Goal: Task Accomplishment & Management: Use online tool/utility

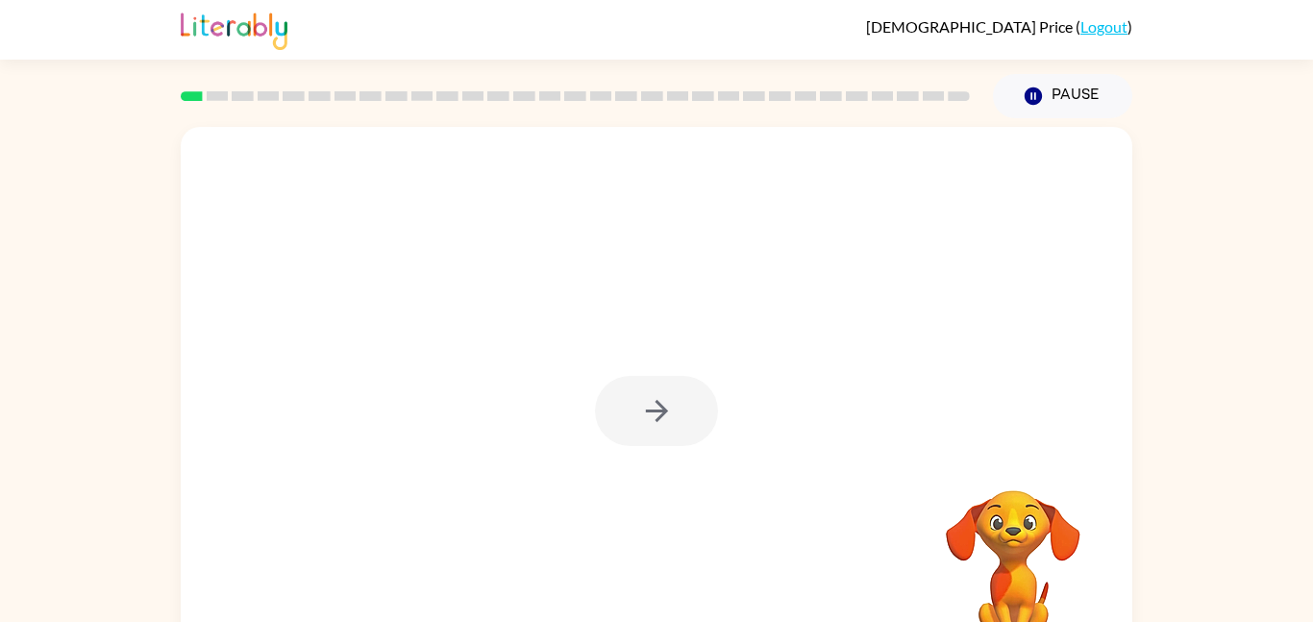
click at [641, 413] on div at bounding box center [656, 411] width 123 height 70
click at [666, 394] on icon "button" at bounding box center [657, 411] width 34 height 34
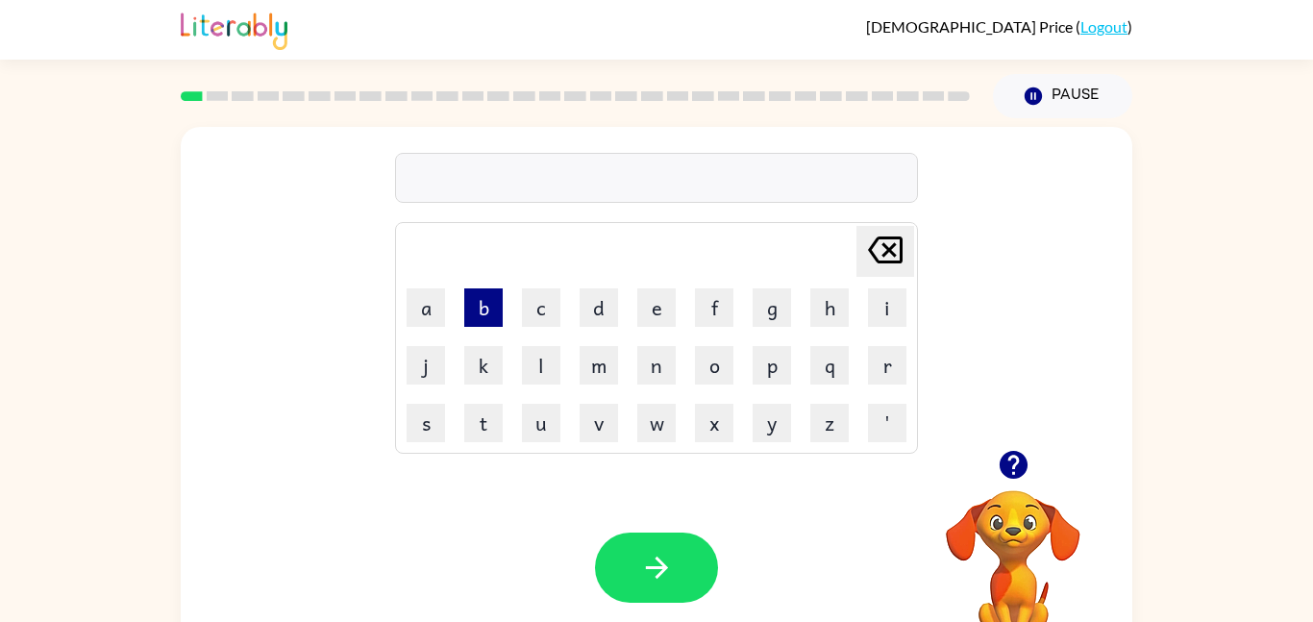
click at [477, 305] on button "b" at bounding box center [483, 307] width 38 height 38
click at [713, 370] on button "o" at bounding box center [714, 365] width 38 height 38
click at [604, 306] on button "d" at bounding box center [599, 307] width 38 height 38
click at [661, 318] on button "e" at bounding box center [656, 307] width 38 height 38
click at [660, 301] on button "e" at bounding box center [656, 307] width 38 height 38
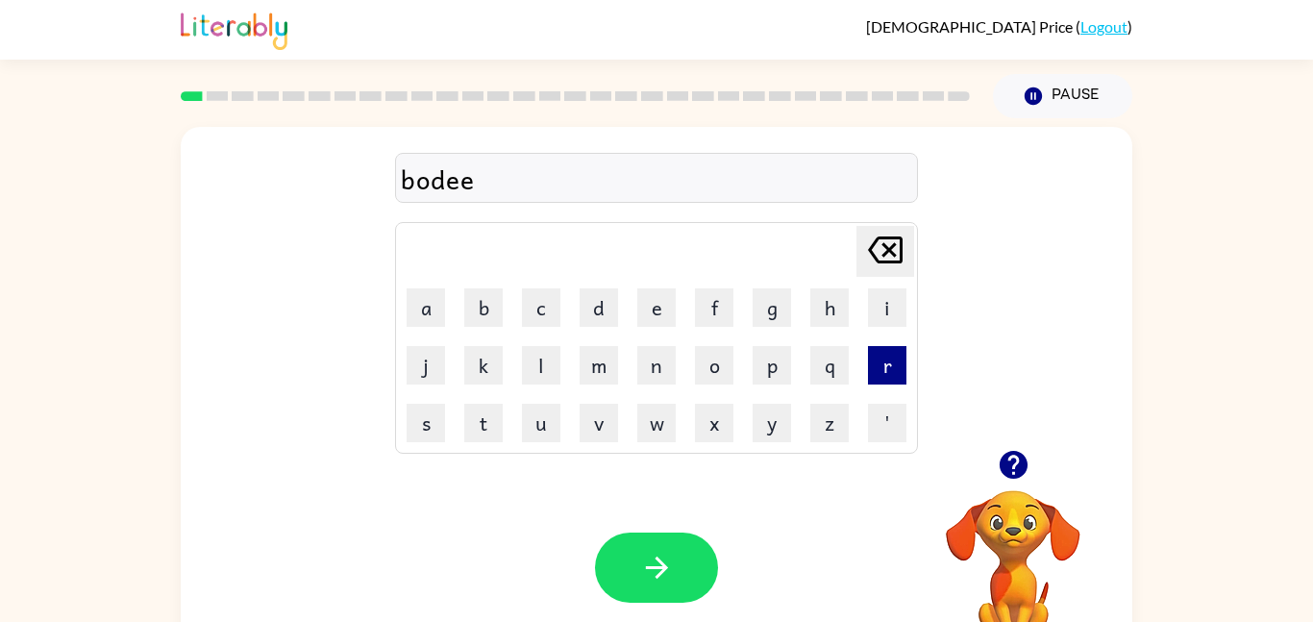
click at [893, 365] on button "r" at bounding box center [887, 365] width 38 height 38
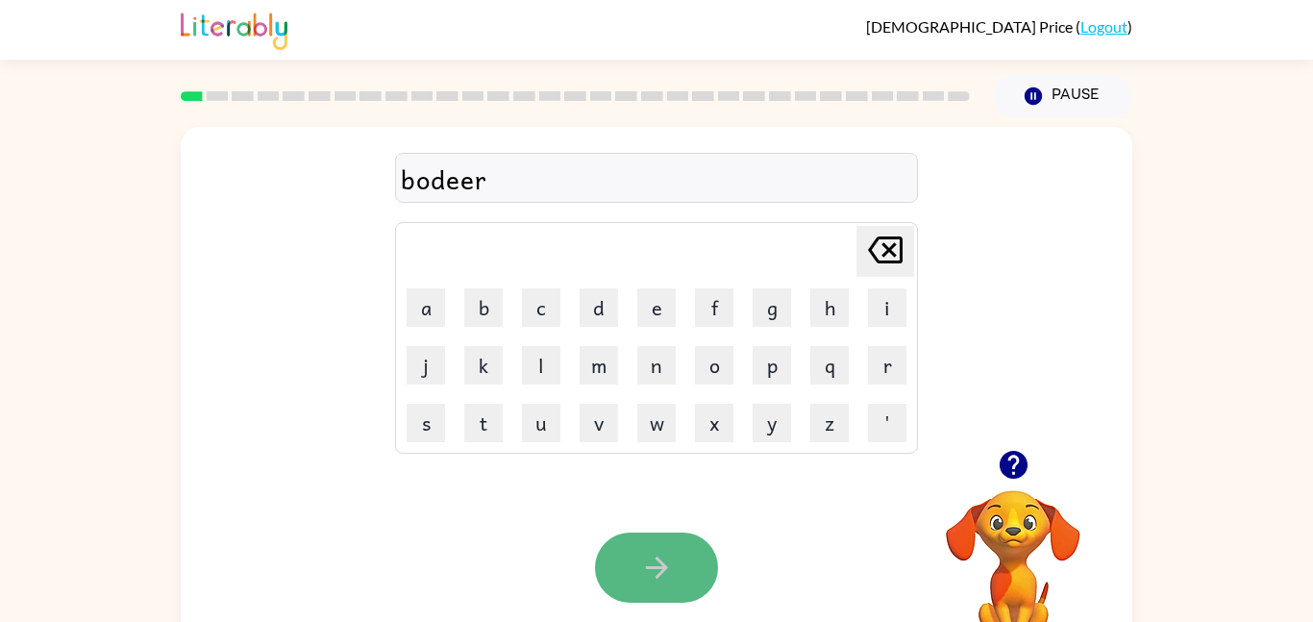
click at [610, 564] on button "button" at bounding box center [656, 568] width 123 height 70
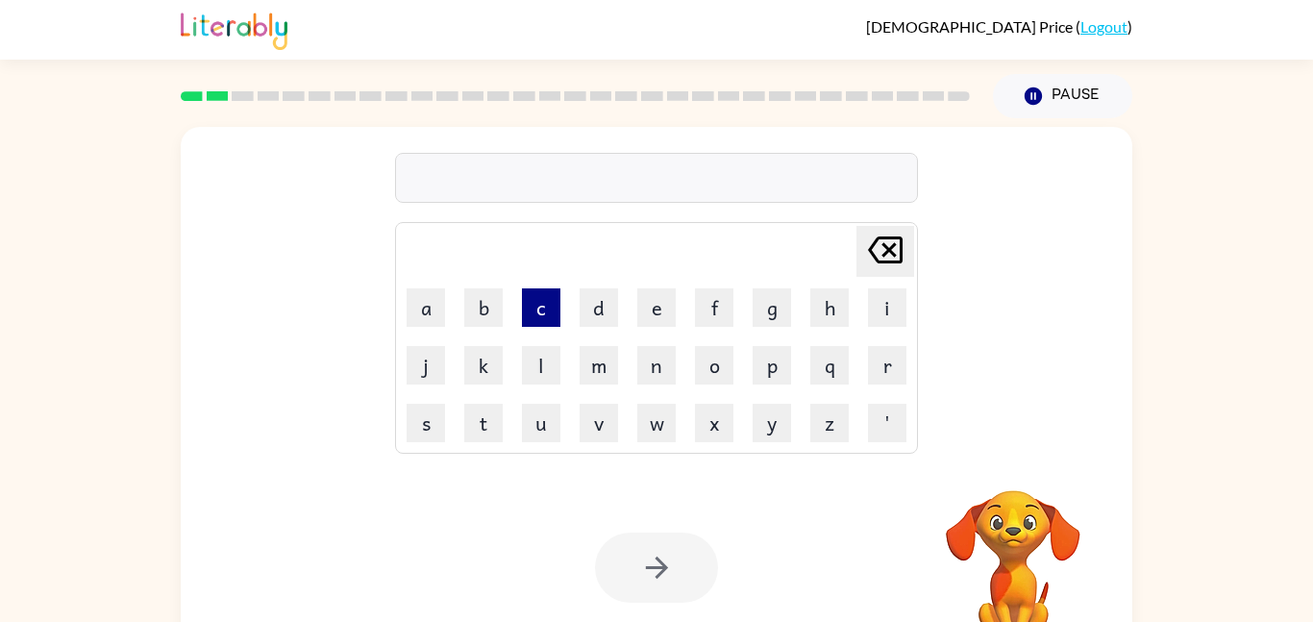
click at [546, 311] on button "c" at bounding box center [541, 307] width 38 height 38
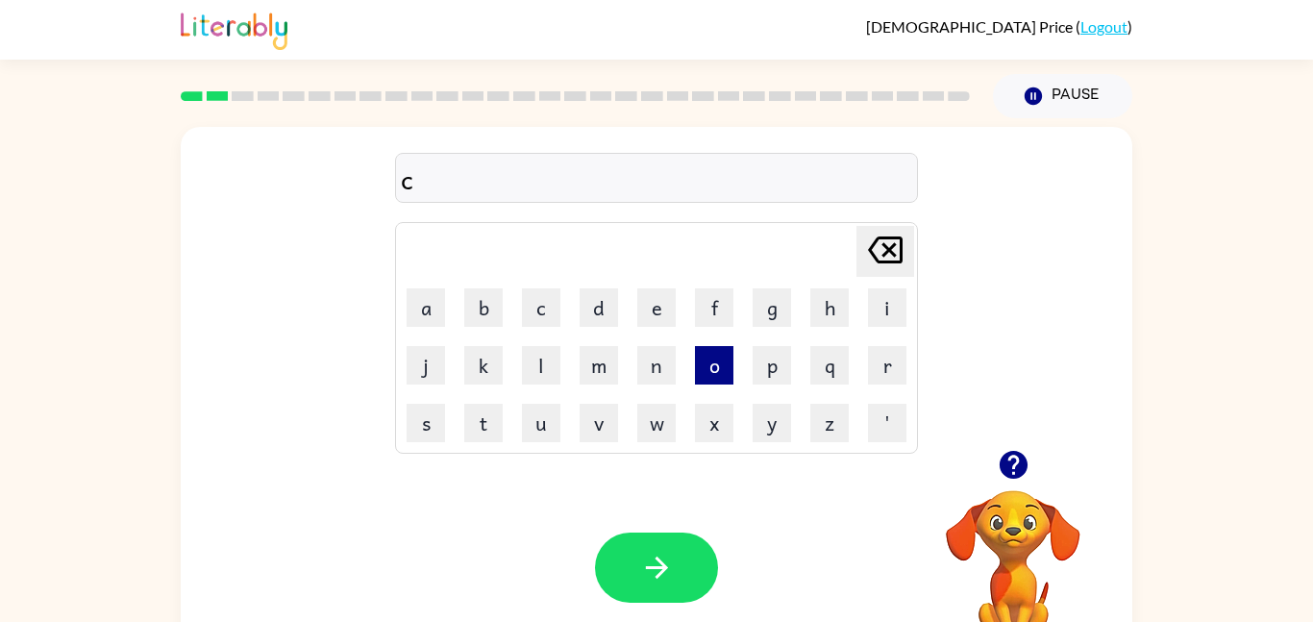
click at [716, 360] on button "o" at bounding box center [714, 365] width 38 height 38
click at [542, 431] on button "u" at bounding box center [541, 423] width 38 height 38
type button "u"
click at [445, 184] on div "cout" at bounding box center [656, 179] width 511 height 40
click at [456, 183] on div "cout" at bounding box center [656, 179] width 511 height 40
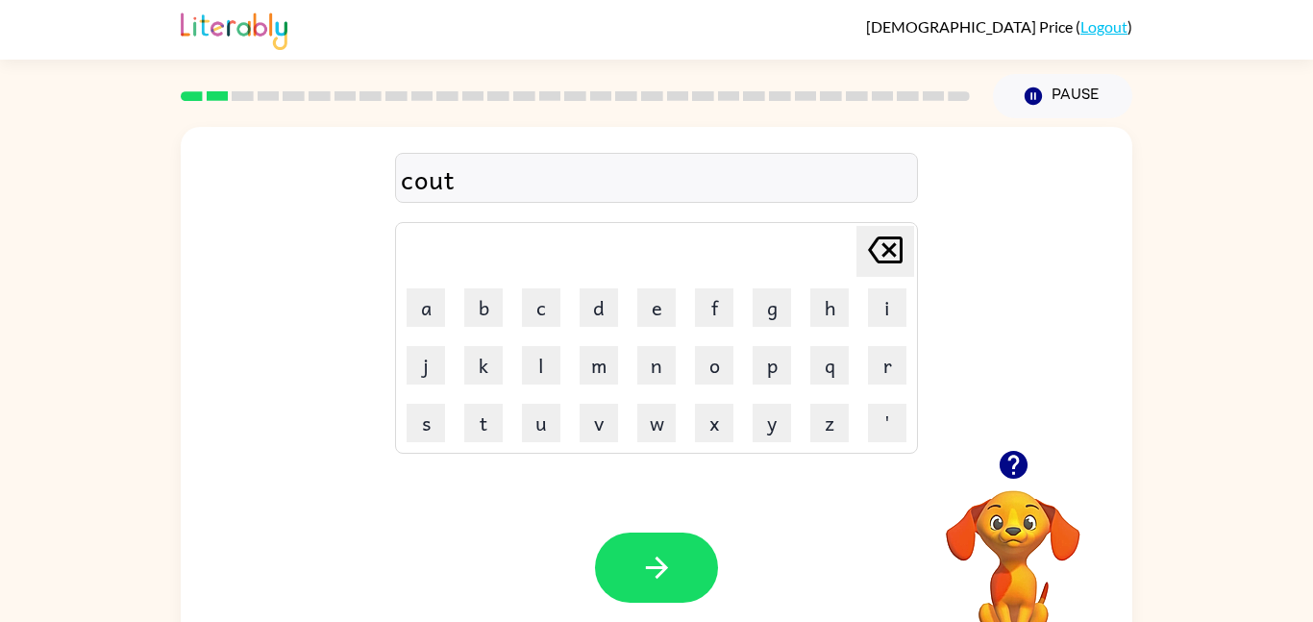
click at [439, 178] on div "cout" at bounding box center [656, 179] width 511 height 40
click at [874, 241] on icon at bounding box center [885, 249] width 35 height 27
type button "delete"
click at [480, 433] on button "t" at bounding box center [483, 423] width 38 height 38
click at [658, 560] on icon "button" at bounding box center [656, 568] width 22 height 22
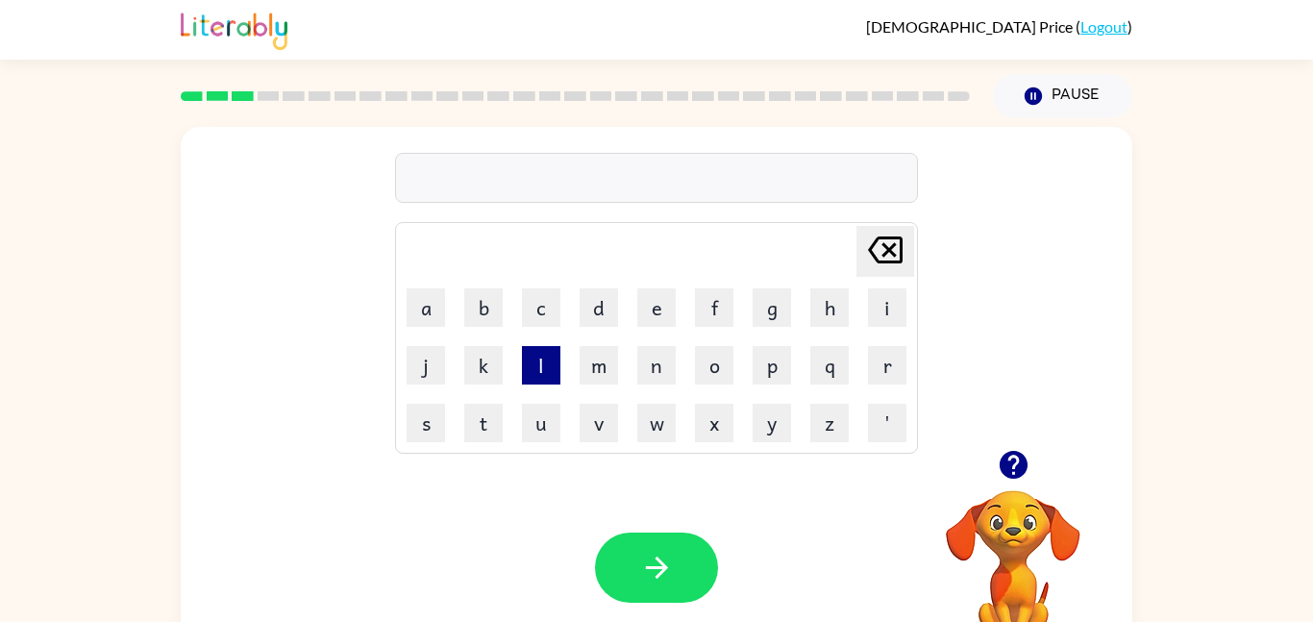
click at [548, 366] on button "l" at bounding box center [541, 365] width 38 height 38
click at [726, 368] on button "o" at bounding box center [714, 365] width 38 height 38
click at [534, 307] on button "c" at bounding box center [541, 307] width 38 height 38
click at [423, 306] on button "a" at bounding box center [426, 307] width 38 height 38
click at [483, 419] on button "t" at bounding box center [483, 423] width 38 height 38
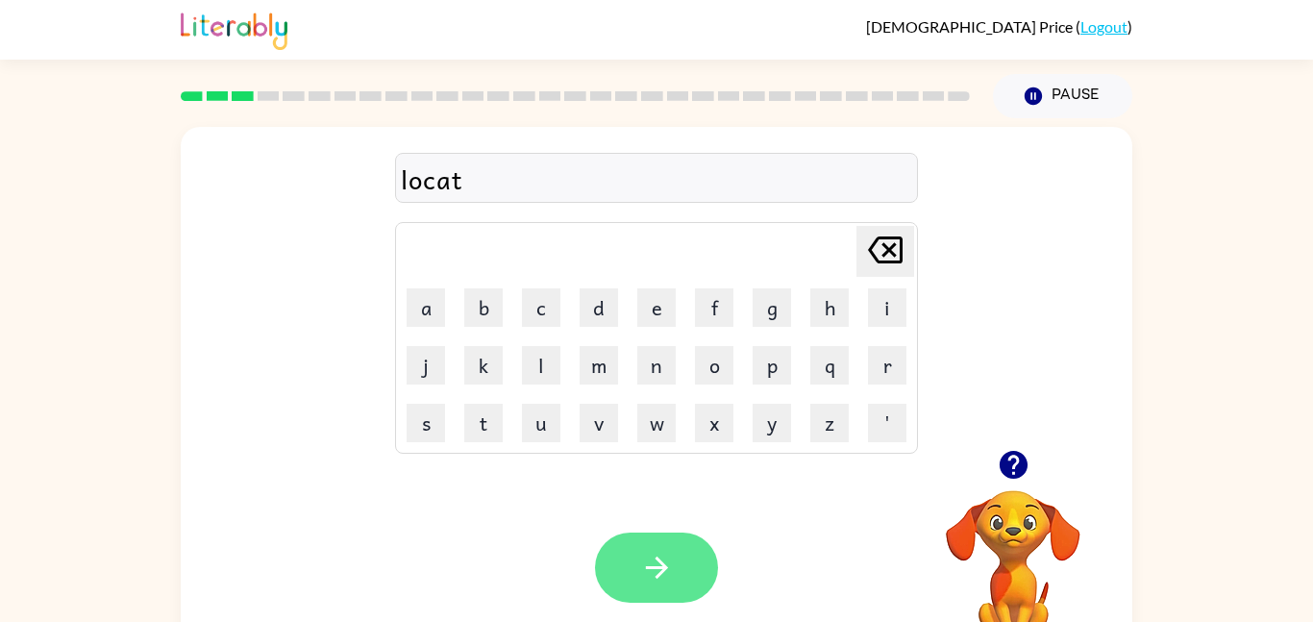
click at [647, 573] on icon "button" at bounding box center [657, 568] width 34 height 34
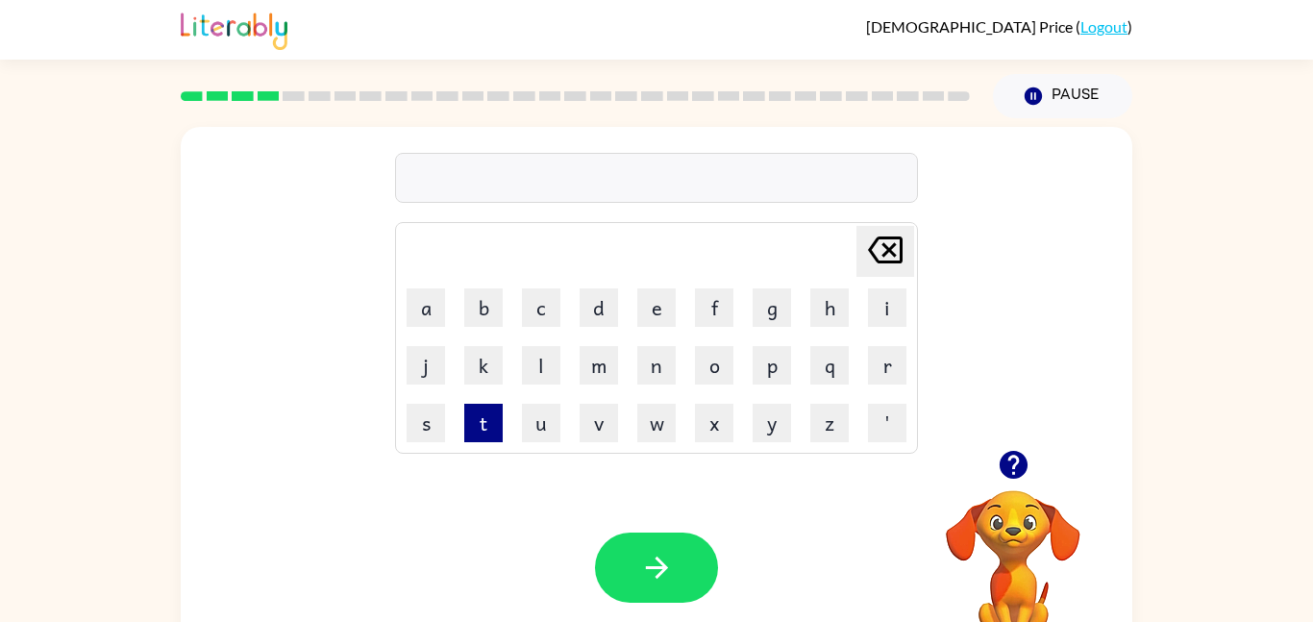
click at [488, 424] on button "t" at bounding box center [483, 423] width 38 height 38
click at [654, 433] on button "w" at bounding box center [656, 423] width 38 height 38
type button "w"
click at [772, 422] on button "y" at bounding box center [772, 423] width 38 height 38
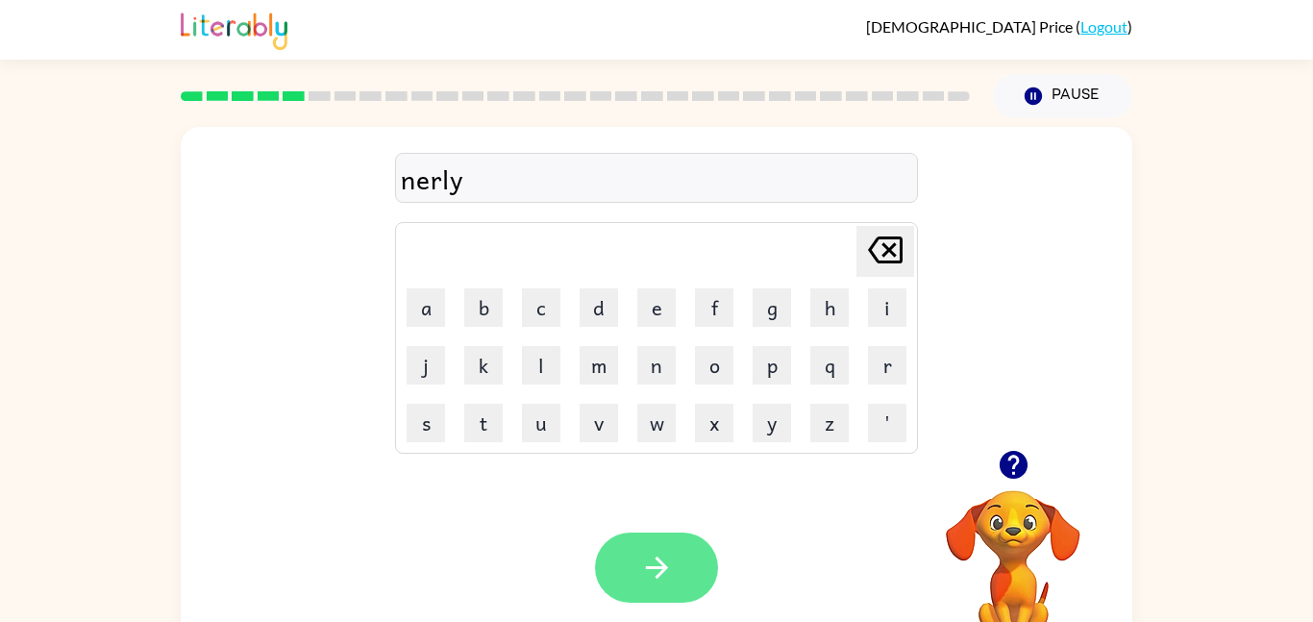
click at [657, 565] on icon "button" at bounding box center [657, 568] width 34 height 34
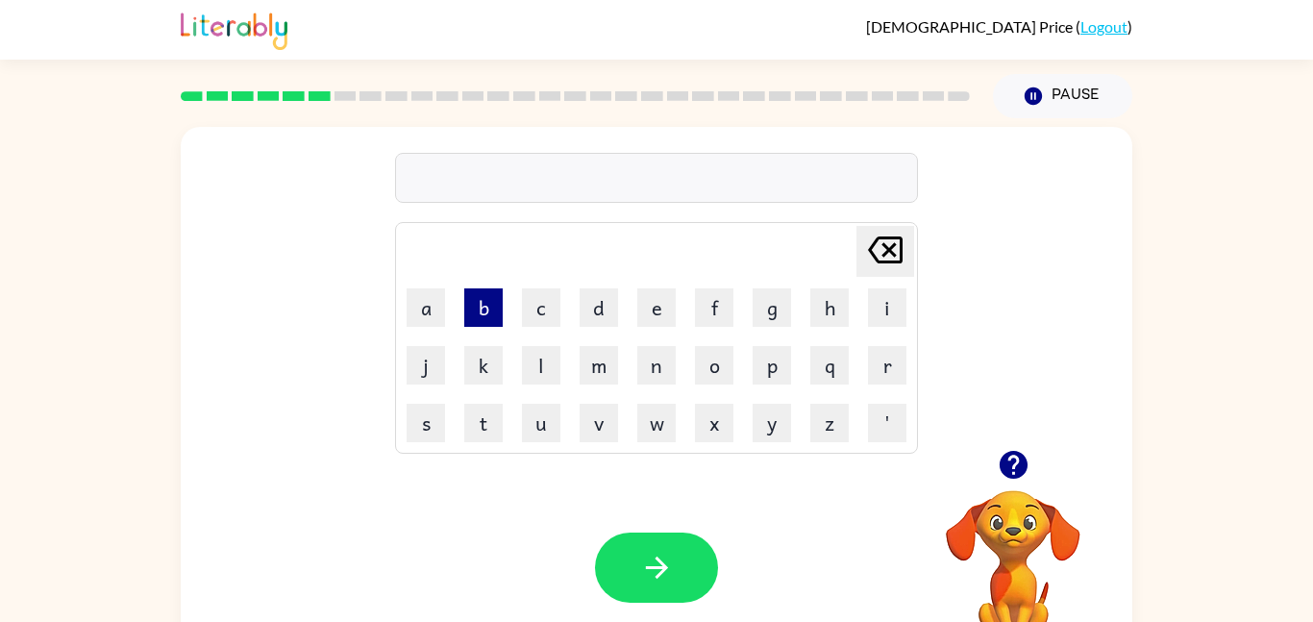
click at [488, 310] on button "b" at bounding box center [483, 307] width 38 height 38
click at [666, 316] on button "e" at bounding box center [656, 307] width 38 height 38
click at [831, 304] on button "h" at bounding box center [829, 307] width 38 height 38
click at [896, 297] on button "i" at bounding box center [887, 307] width 38 height 38
click at [657, 373] on button "n" at bounding box center [656, 365] width 38 height 38
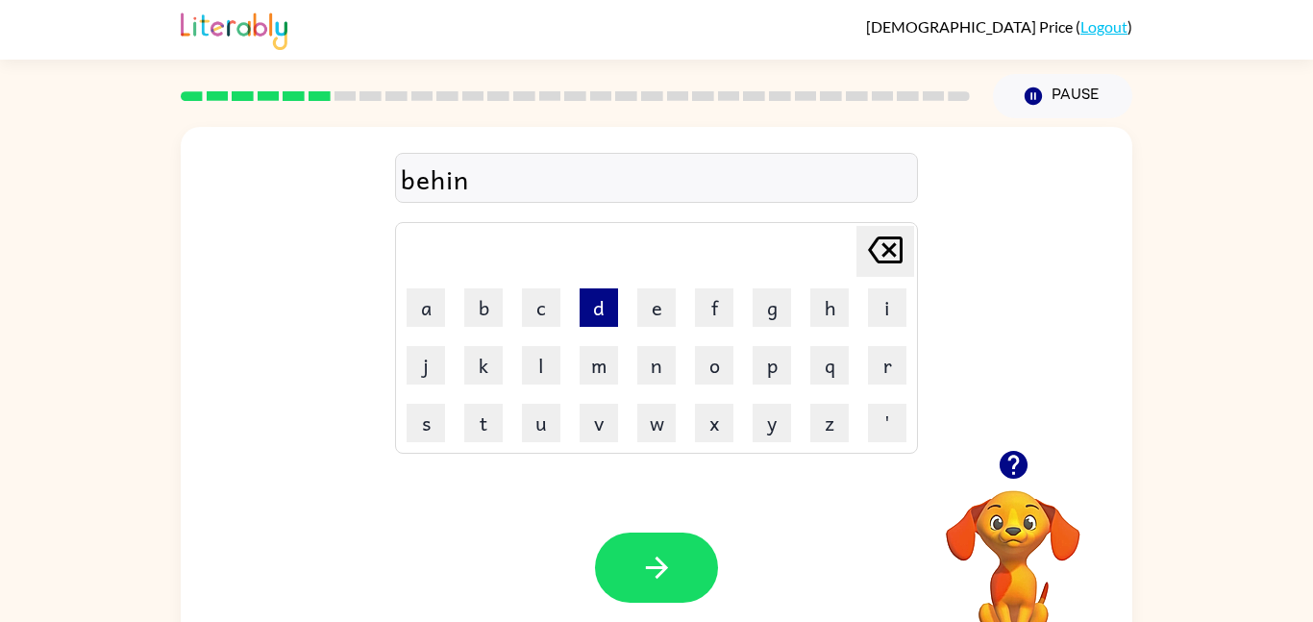
click at [594, 308] on button "d" at bounding box center [599, 307] width 38 height 38
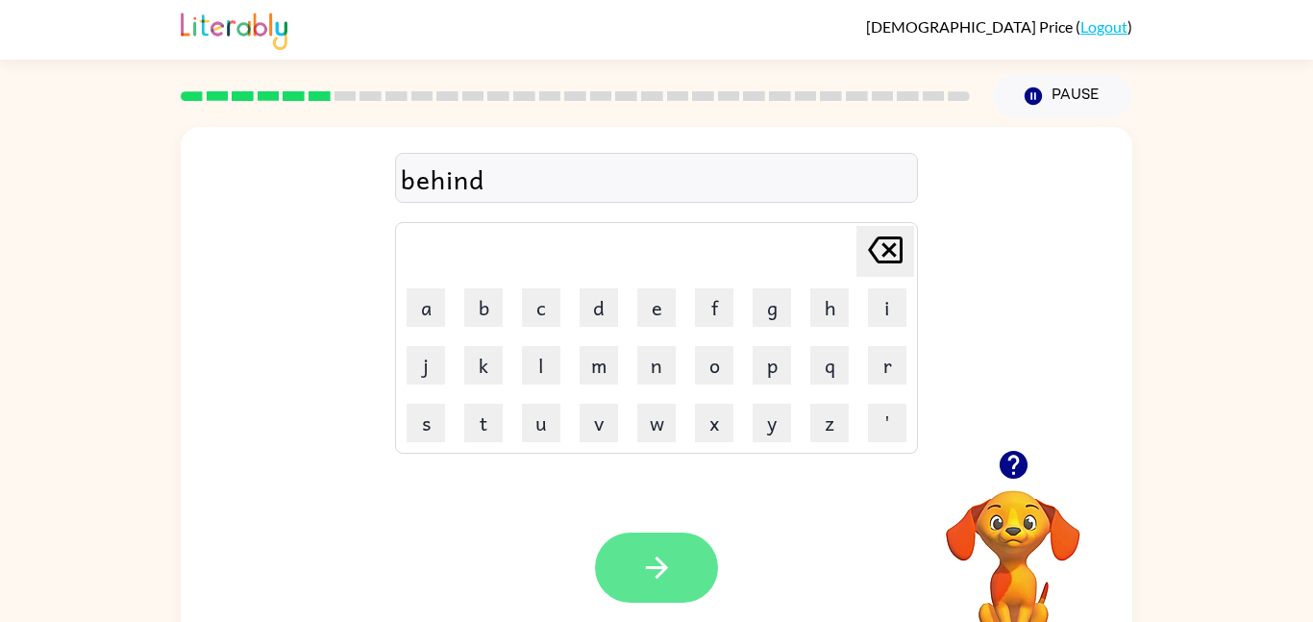
click at [635, 579] on button "button" at bounding box center [656, 568] width 123 height 70
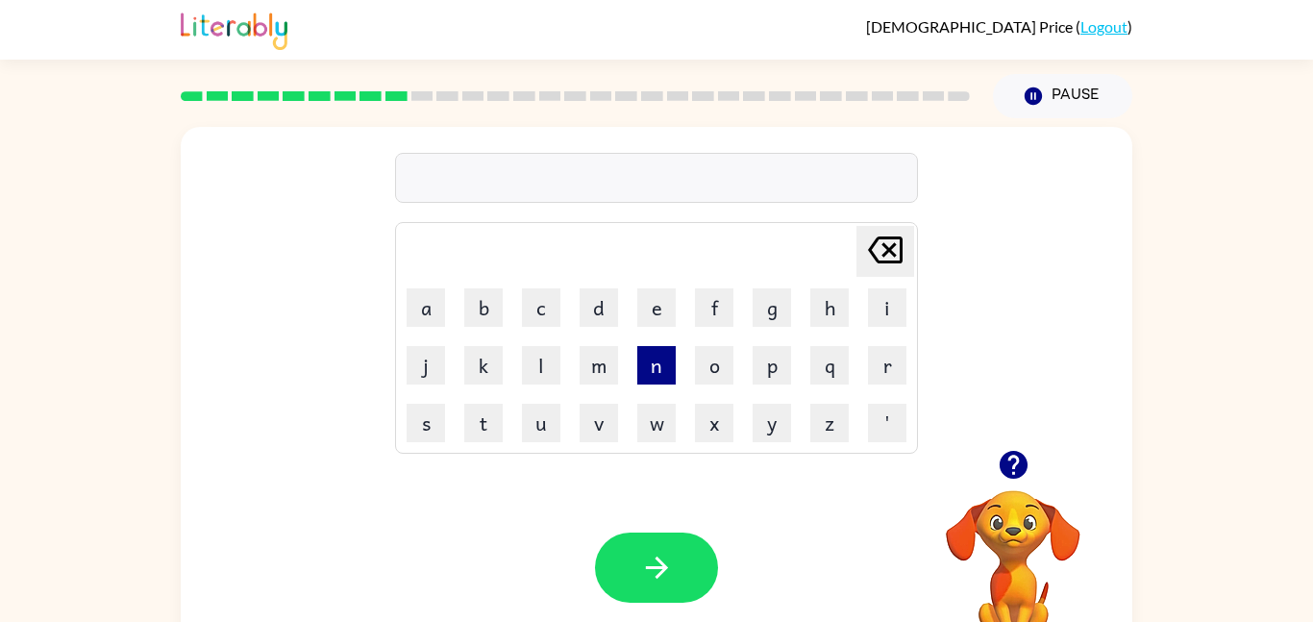
click at [652, 370] on button "n" at bounding box center [656, 365] width 38 height 38
click at [882, 311] on button "i" at bounding box center [887, 307] width 38 height 38
click at [616, 361] on button "m" at bounding box center [599, 365] width 38 height 38
type button "m"
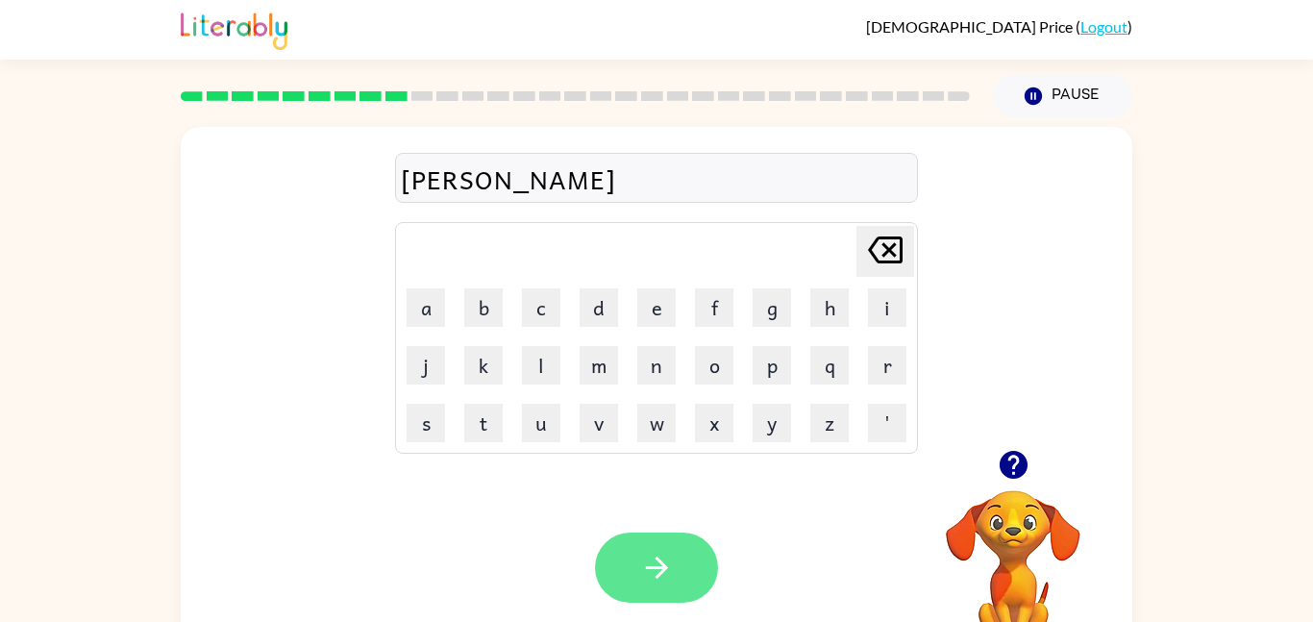
click at [660, 590] on button "button" at bounding box center [656, 568] width 123 height 70
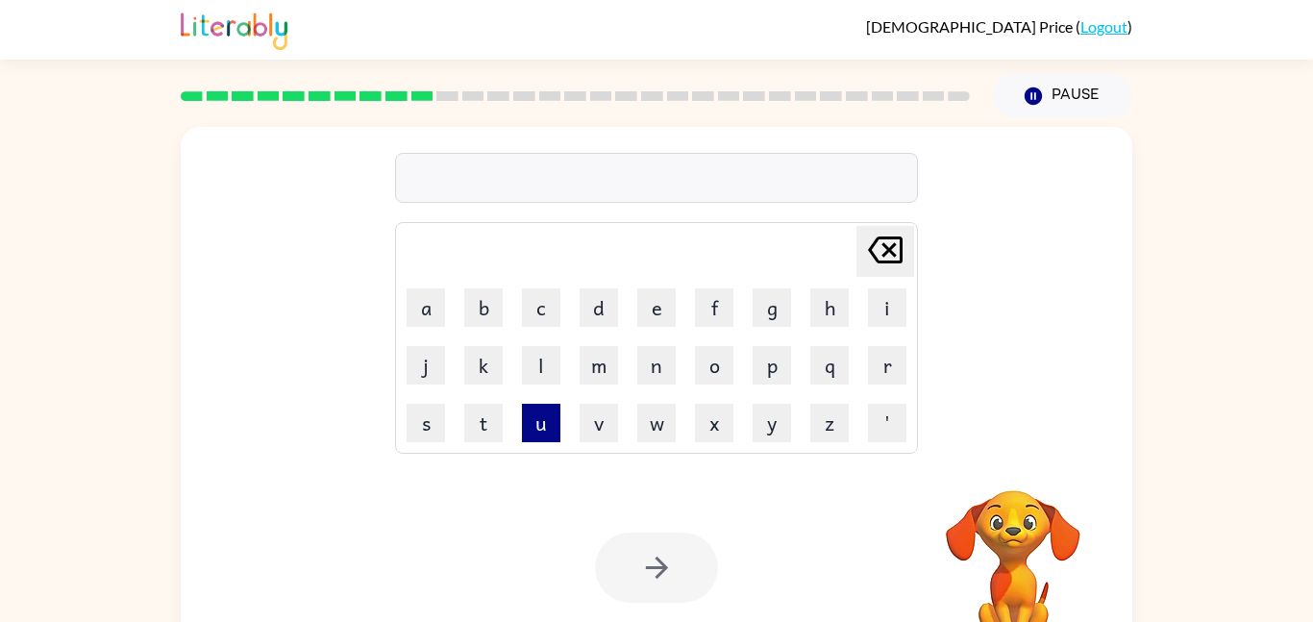
click at [536, 424] on button "u" at bounding box center [541, 423] width 38 height 38
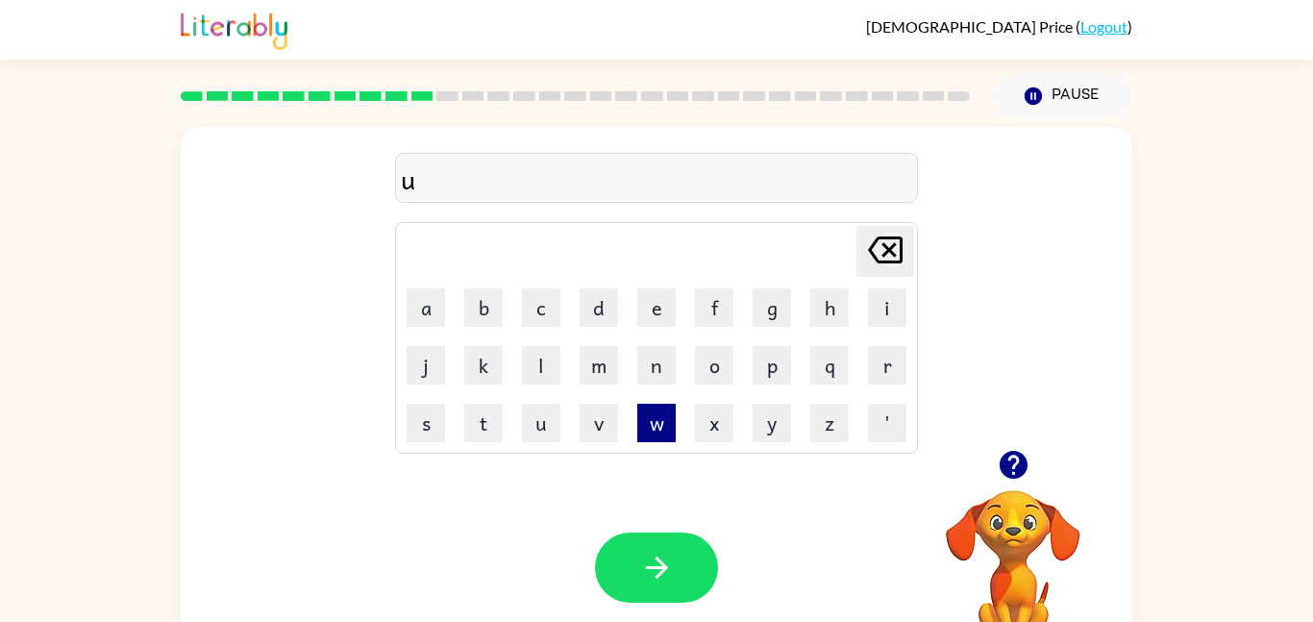
type button "u"
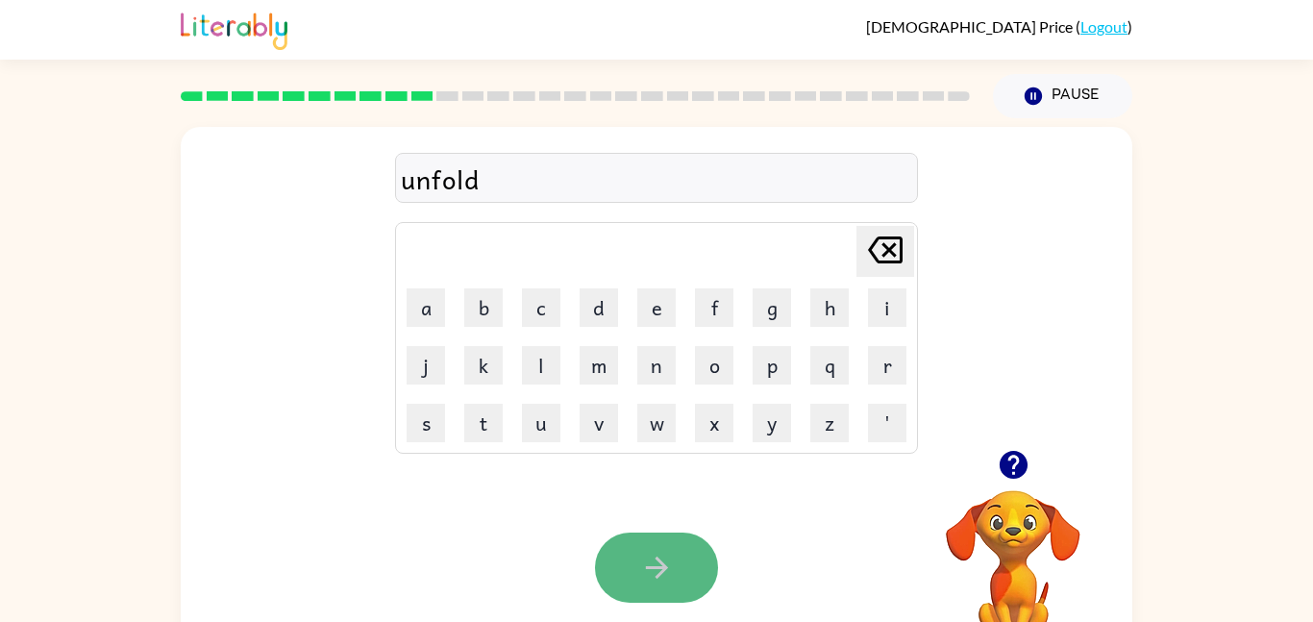
click at [676, 569] on button "button" at bounding box center [656, 568] width 123 height 70
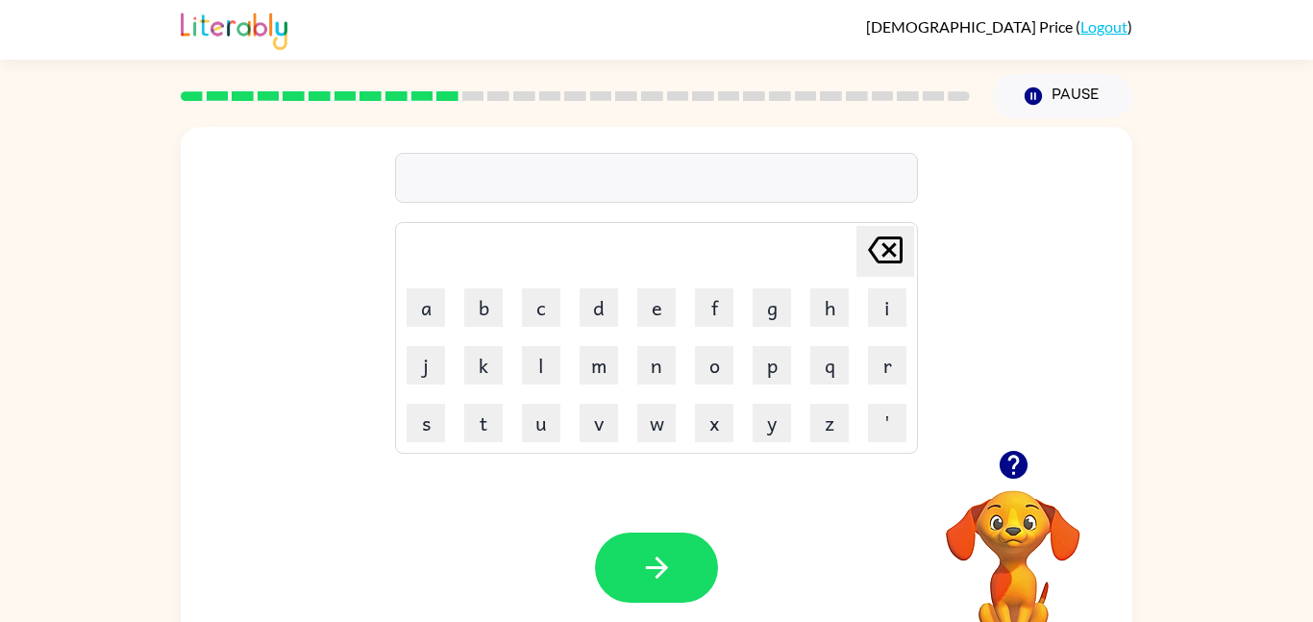
click at [578, 524] on div "Your browser must support playing .mp4 files to use Literably. Please try using…" at bounding box center [657, 568] width 952 height 216
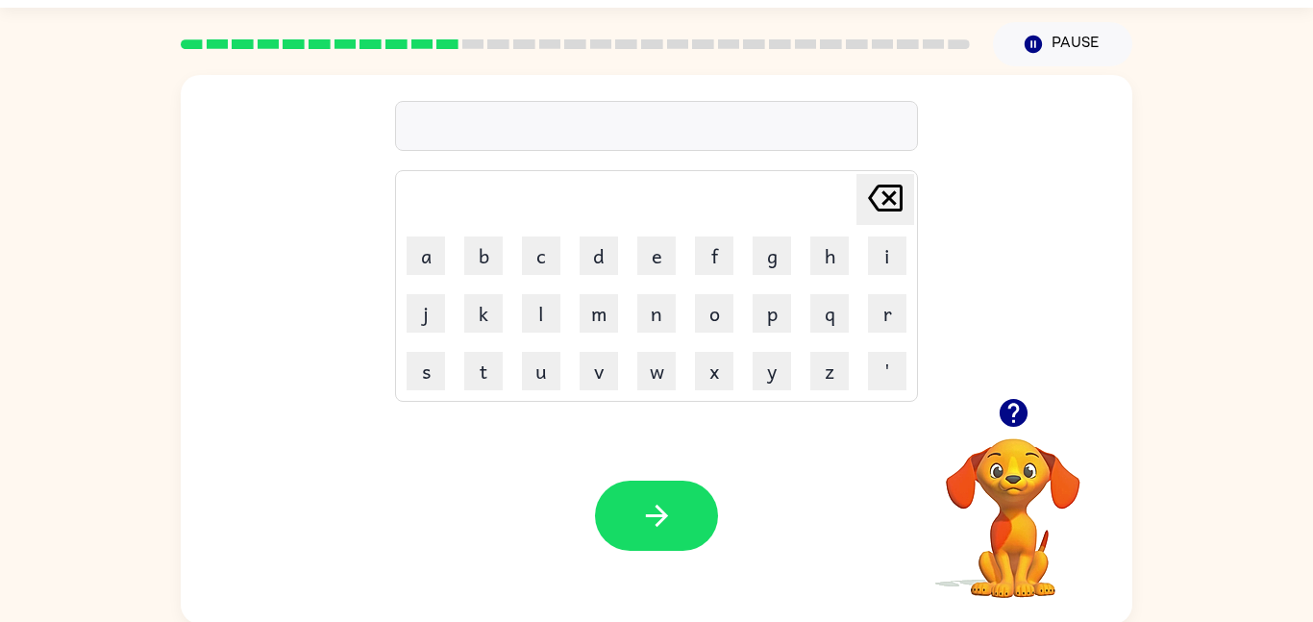
scroll to position [54, 0]
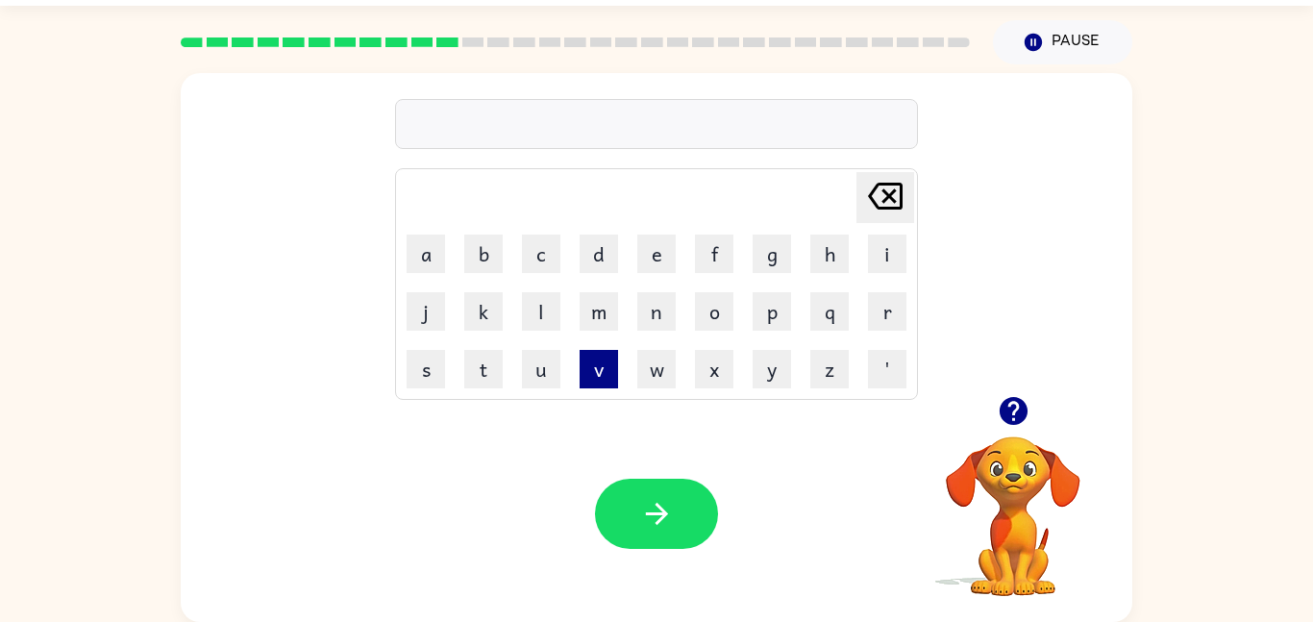
click at [599, 372] on button "v" at bounding box center [599, 369] width 38 height 38
click at [702, 315] on button "o" at bounding box center [714, 311] width 38 height 38
click at [500, 361] on button "t" at bounding box center [483, 369] width 38 height 38
click at [878, 196] on icon "Delete Delete last character input" at bounding box center [885, 196] width 46 height 46
click at [541, 362] on button "u" at bounding box center [541, 369] width 38 height 38
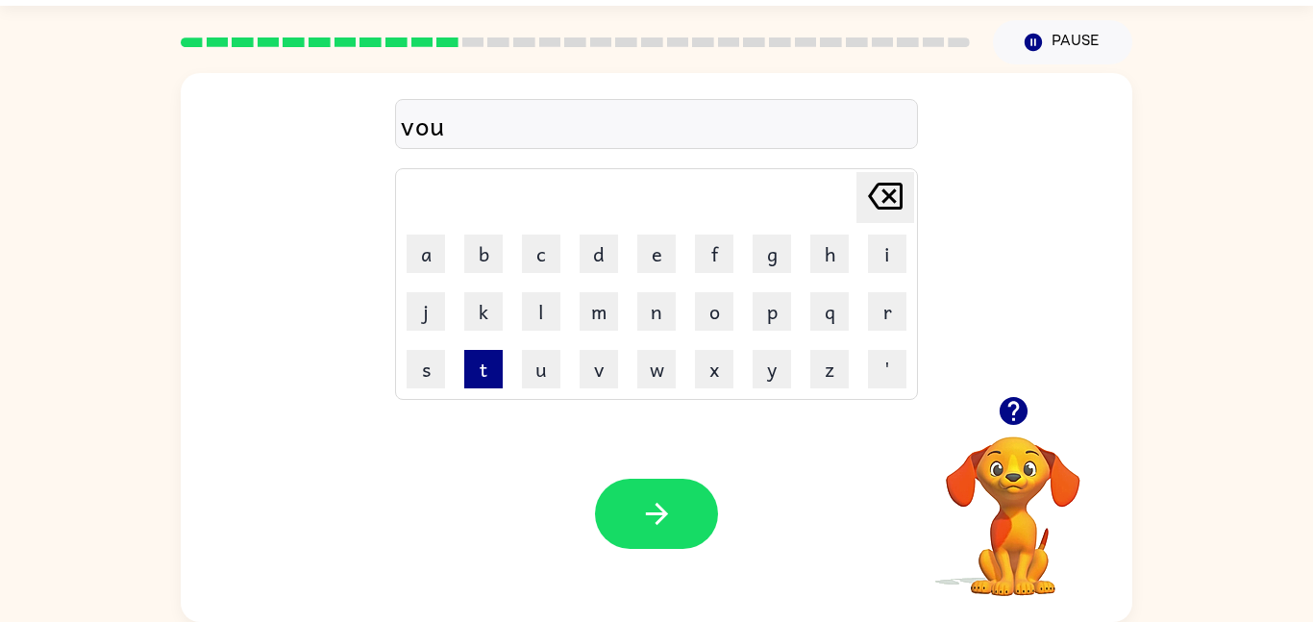
click at [491, 371] on button "t" at bounding box center [483, 369] width 38 height 38
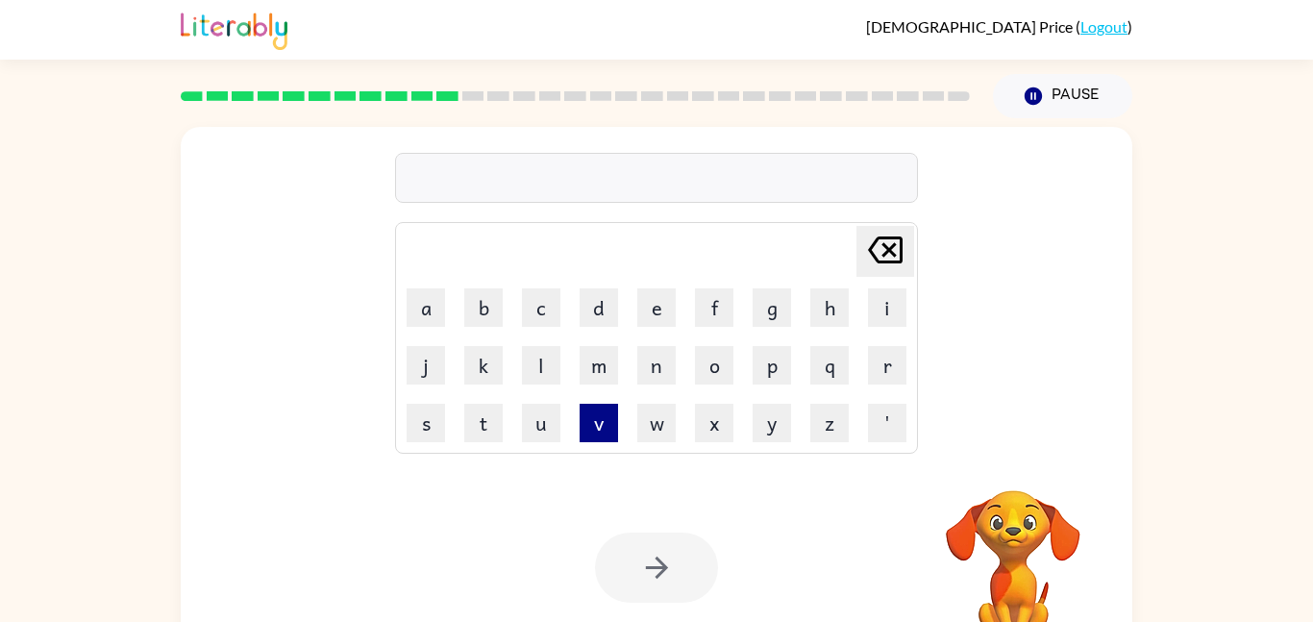
click at [606, 427] on button "v" at bounding box center [599, 423] width 38 height 38
click at [707, 354] on button "o" at bounding box center [714, 365] width 38 height 38
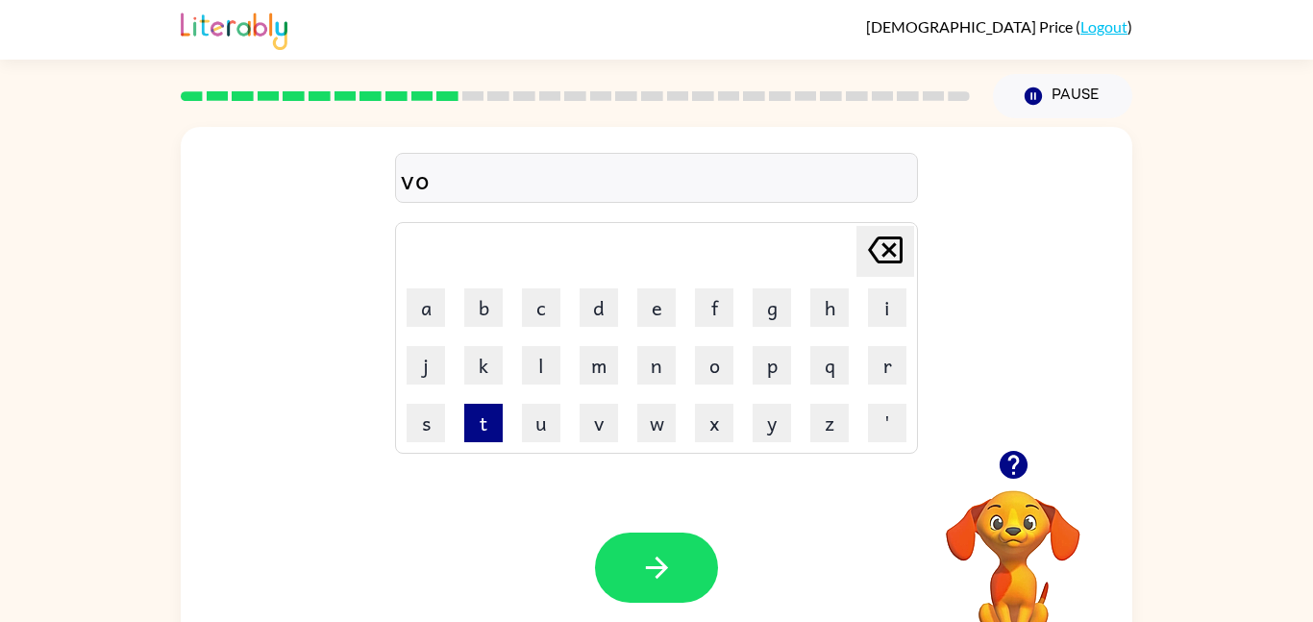
click at [493, 421] on button "t" at bounding box center [483, 423] width 38 height 38
click at [662, 299] on button "e" at bounding box center [656, 307] width 38 height 38
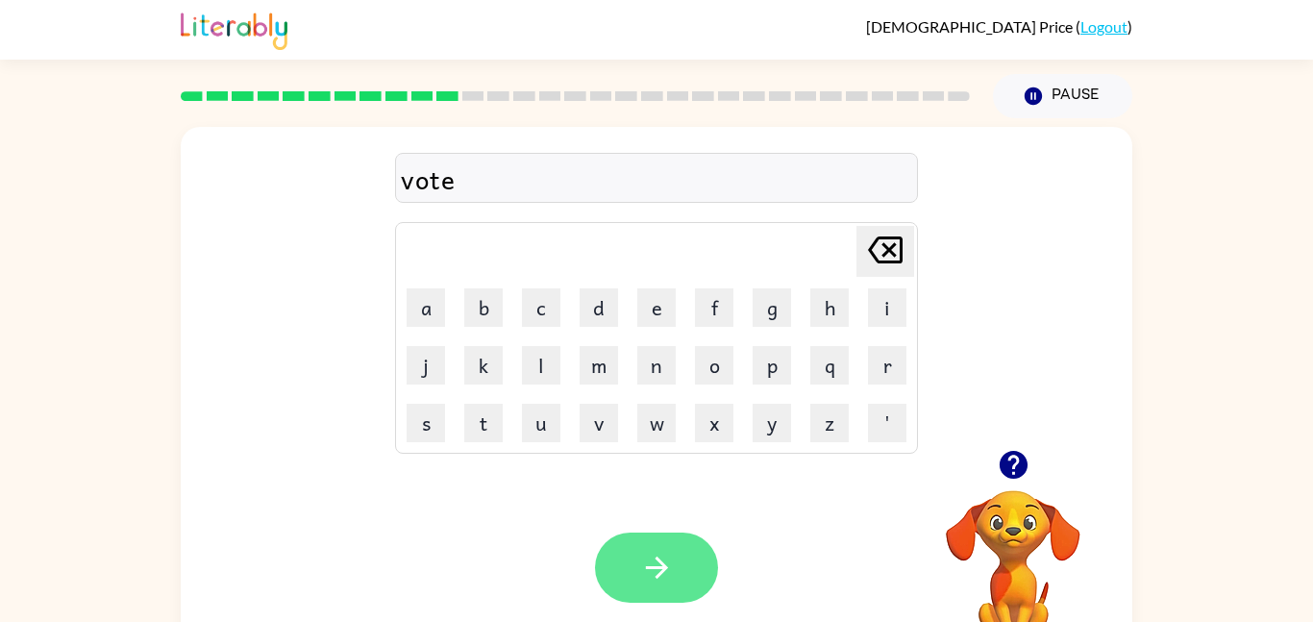
click at [641, 549] on button "button" at bounding box center [656, 568] width 123 height 70
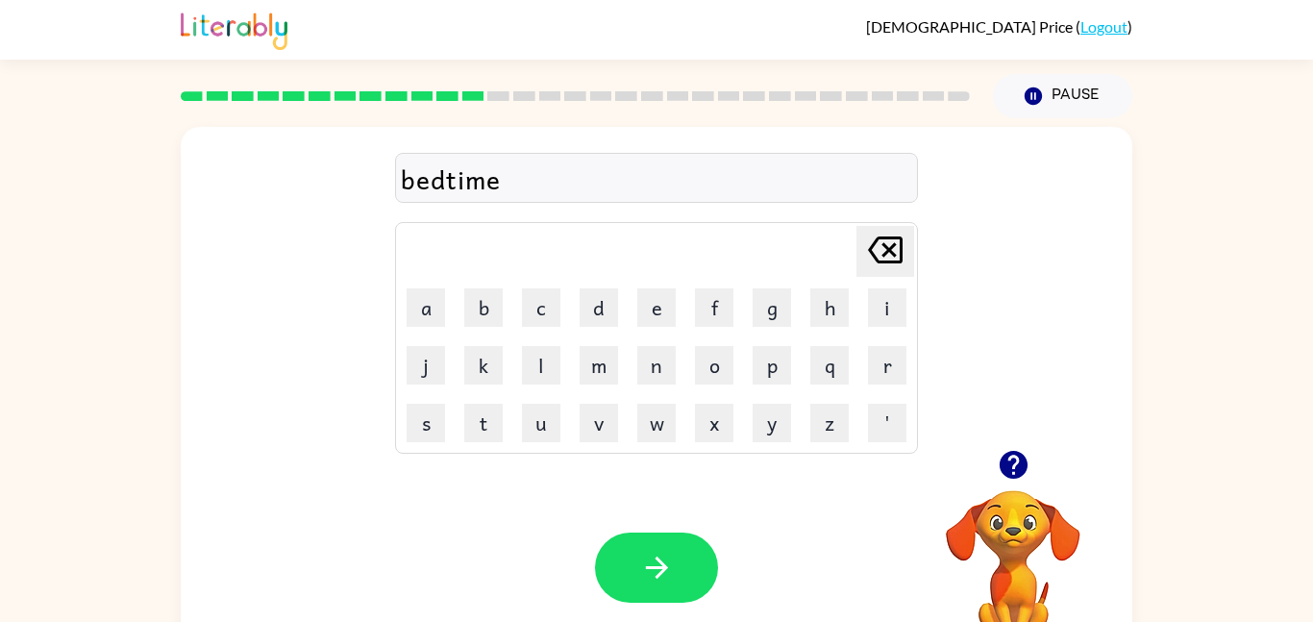
click at [1052, 531] on video "Your browser must support playing .mp4 files to use Literably. Please try using…" at bounding box center [1013, 556] width 192 height 192
click at [714, 300] on button "f" at bounding box center [714, 307] width 38 height 38
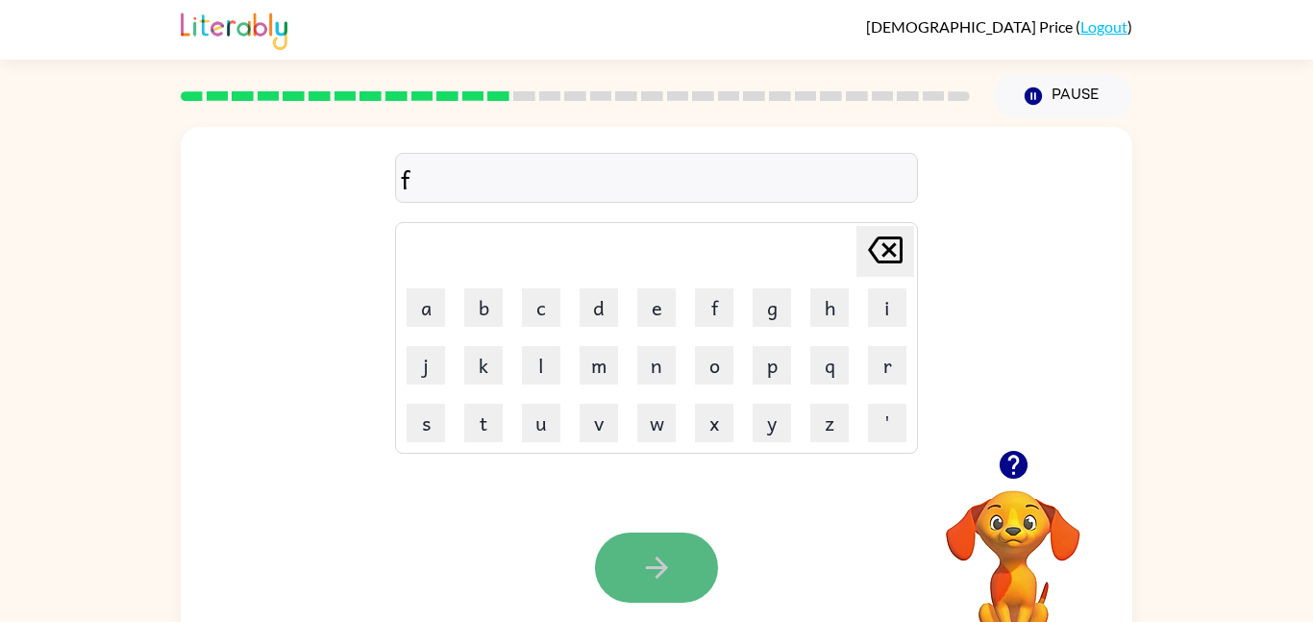
click at [660, 559] on icon "button" at bounding box center [657, 568] width 34 height 34
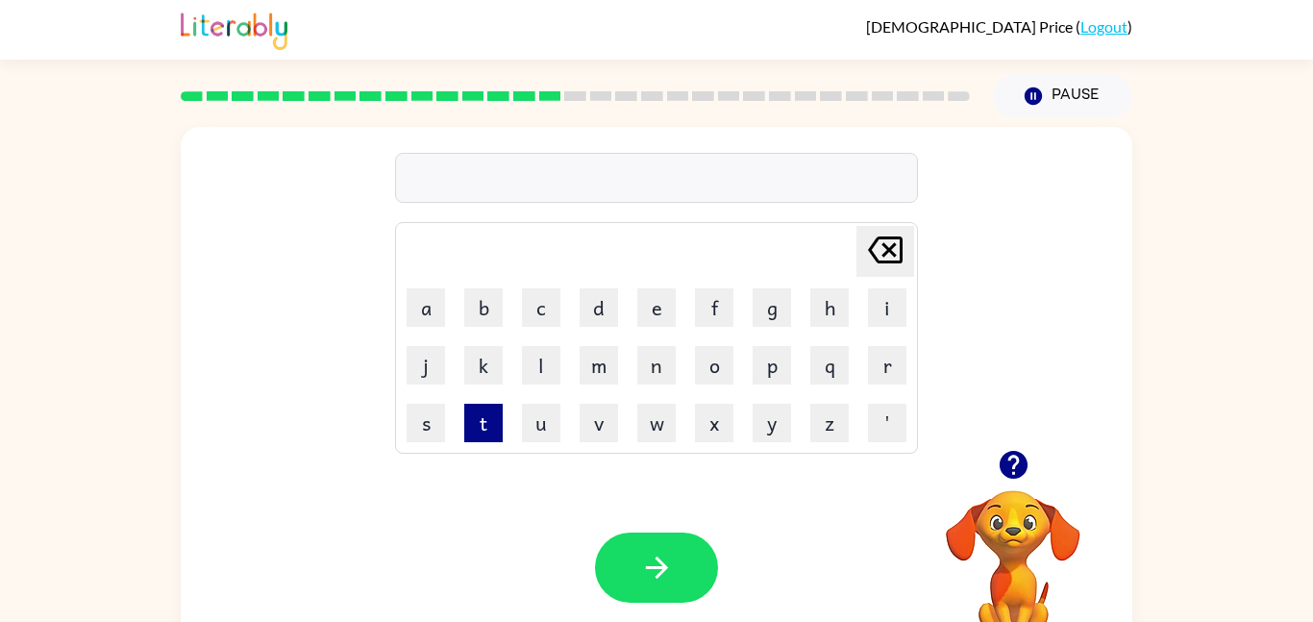
click at [476, 418] on button "t" at bounding box center [483, 423] width 38 height 38
click at [882, 369] on button "r" at bounding box center [887, 365] width 38 height 38
click at [609, 373] on button "m" at bounding box center [599, 365] width 38 height 38
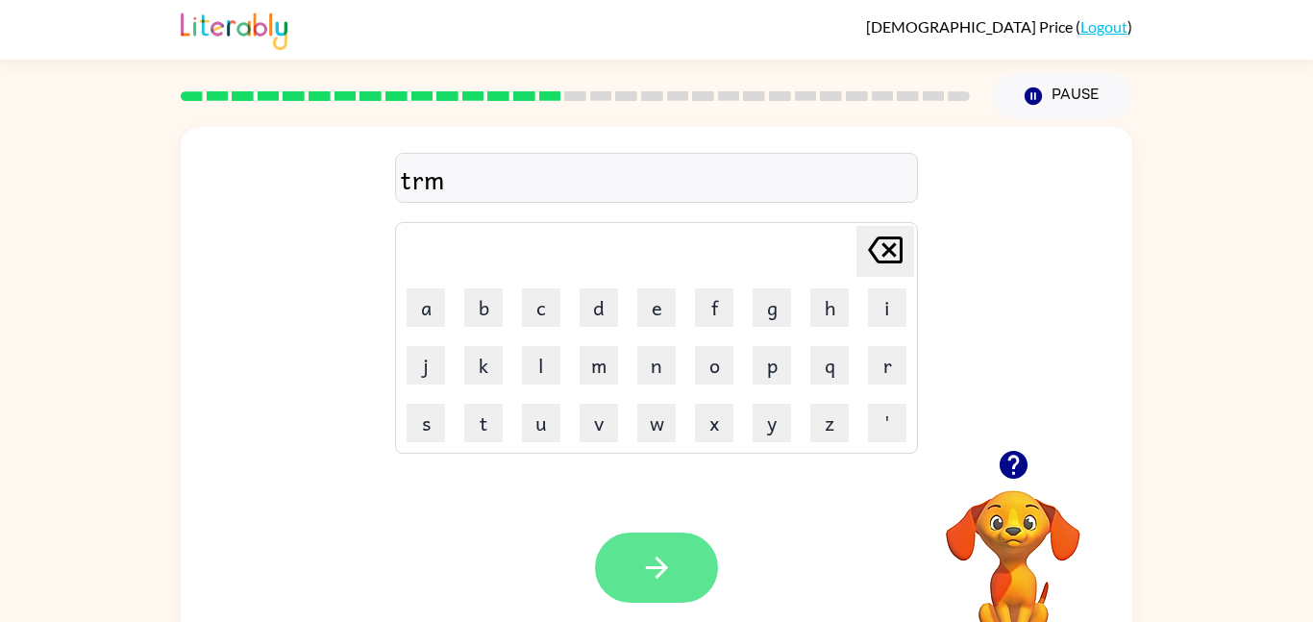
click at [673, 556] on button "button" at bounding box center [656, 568] width 123 height 70
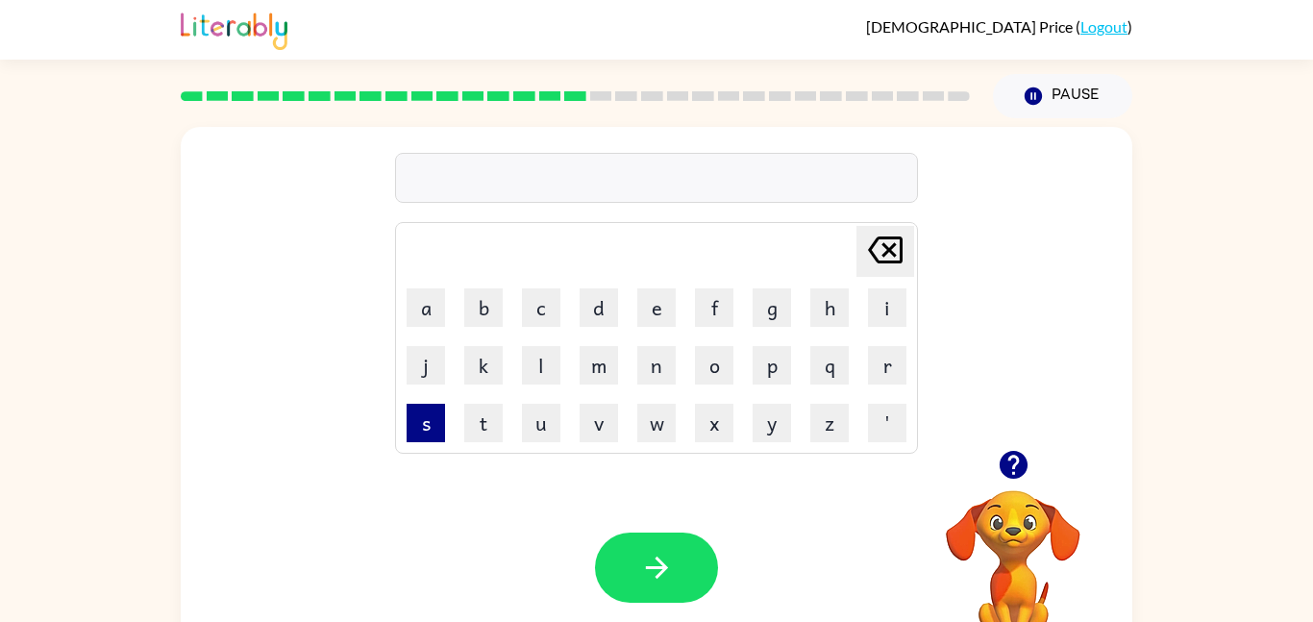
click at [422, 422] on button "s" at bounding box center [426, 423] width 38 height 38
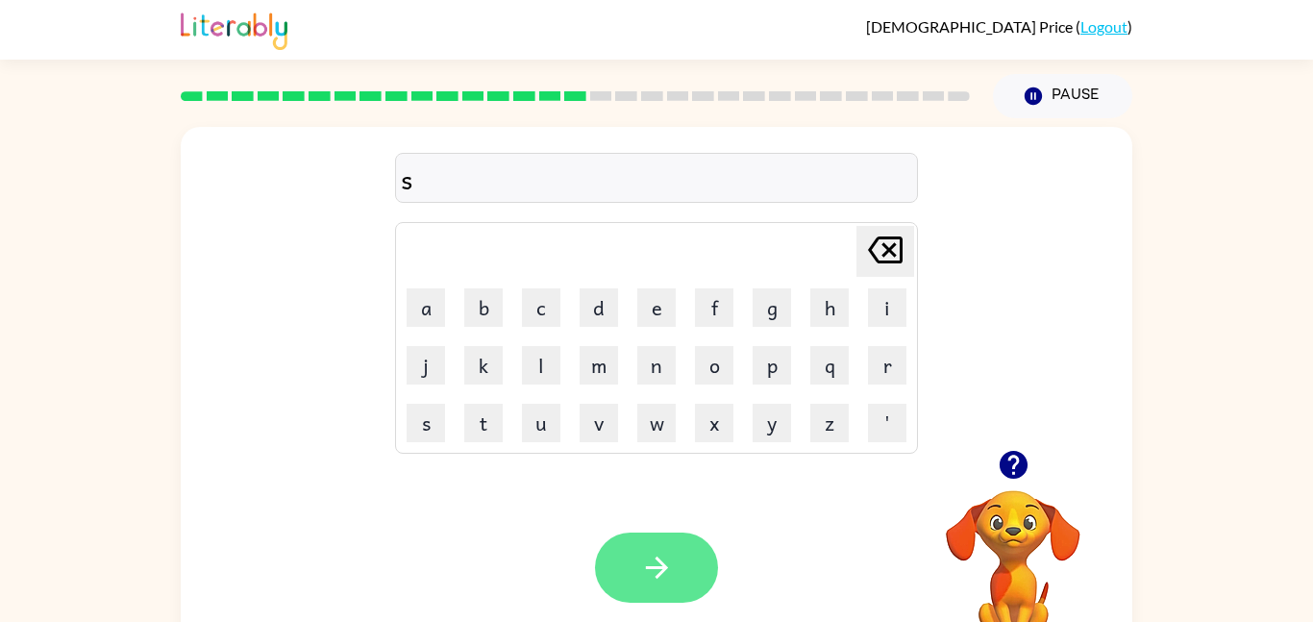
click at [648, 579] on icon "button" at bounding box center [657, 568] width 34 height 34
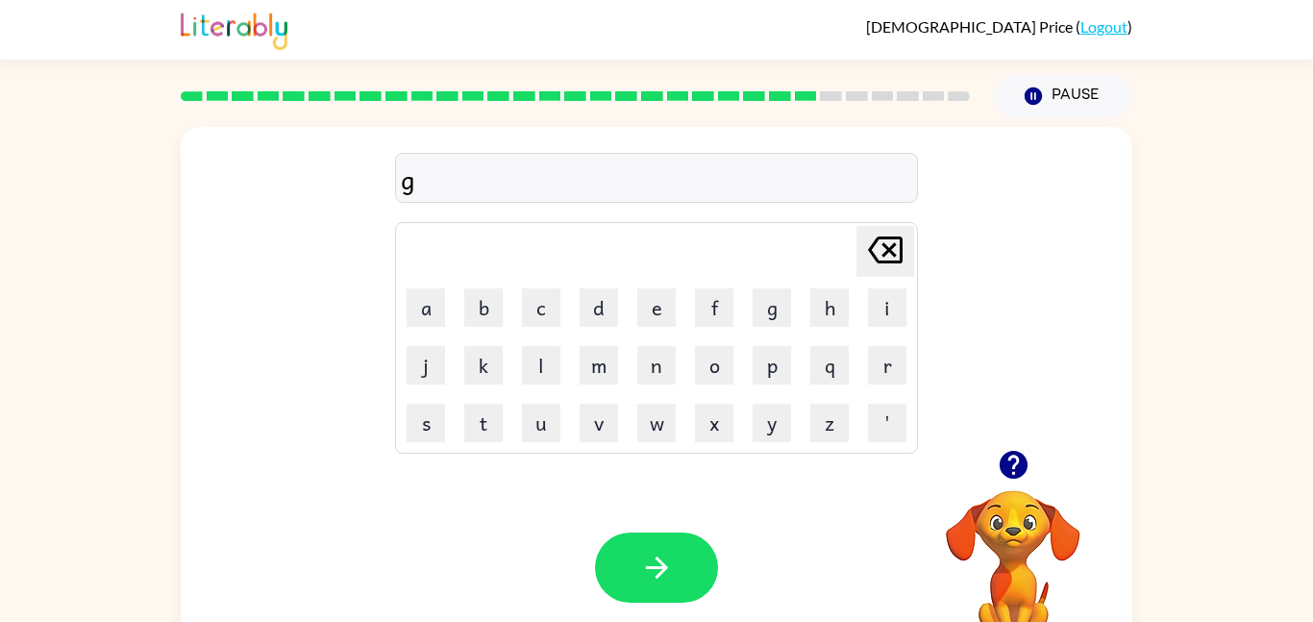
click at [648, 579] on icon "button" at bounding box center [657, 568] width 34 height 34
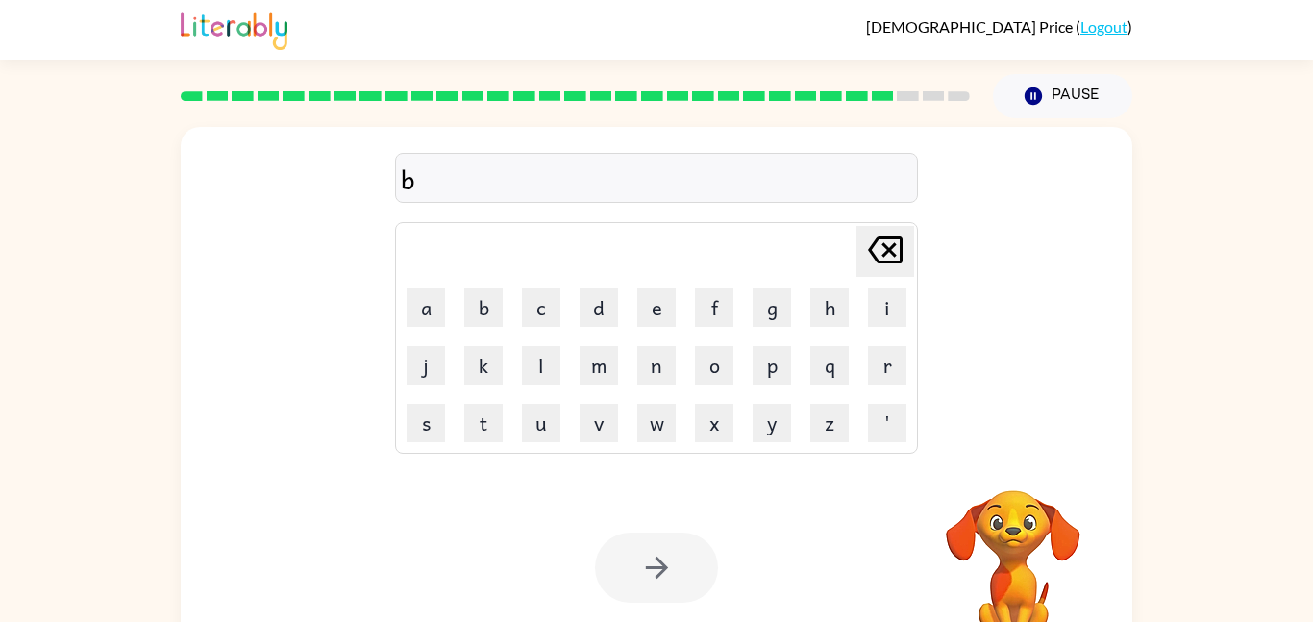
click at [648, 579] on div at bounding box center [656, 568] width 123 height 70
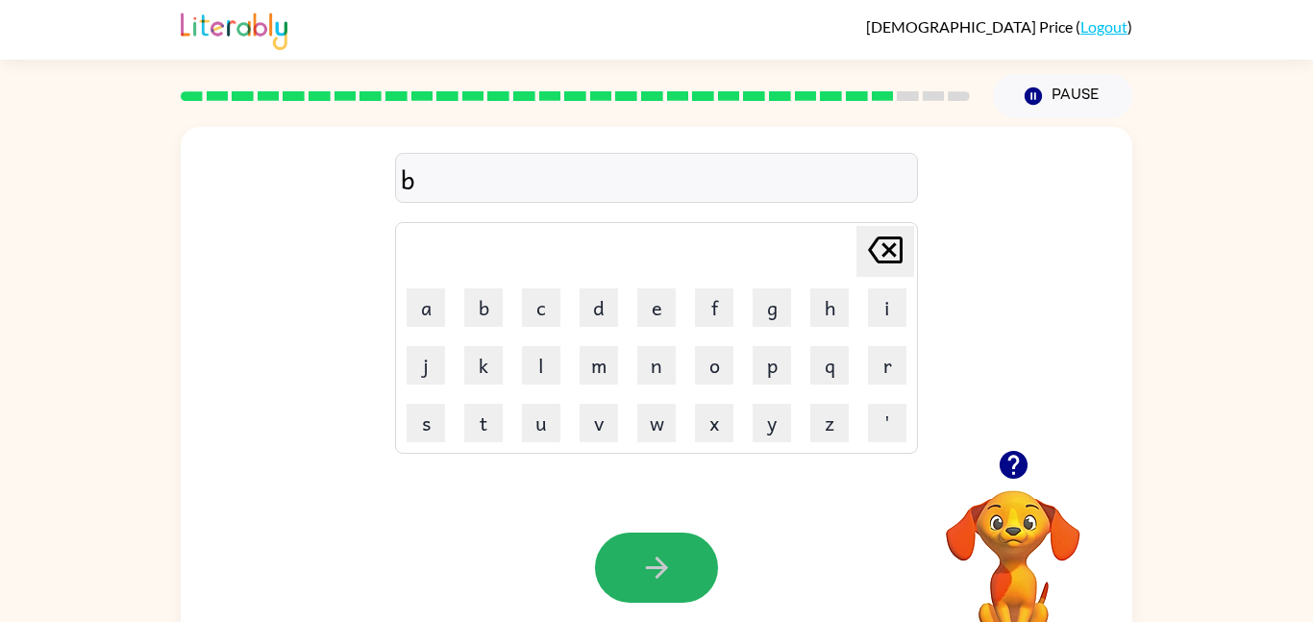
click at [648, 579] on icon "button" at bounding box center [657, 568] width 34 height 34
click at [649, 584] on icon "button" at bounding box center [657, 568] width 34 height 34
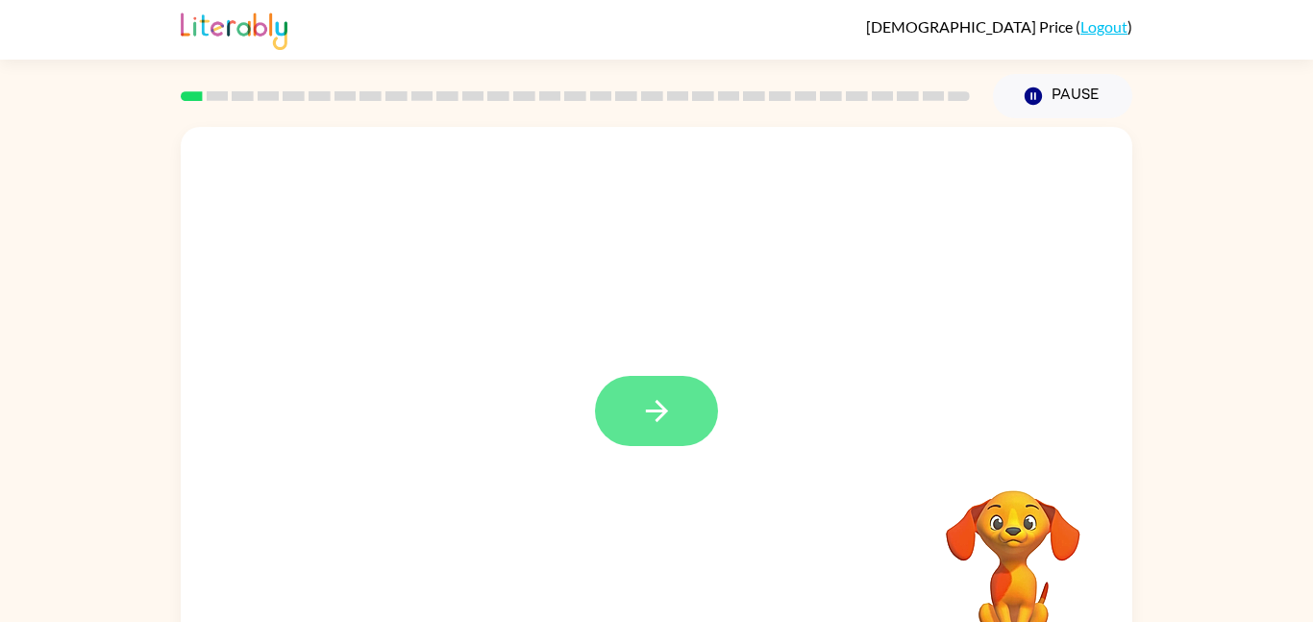
click at [658, 404] on icon "button" at bounding box center [656, 411] width 22 height 22
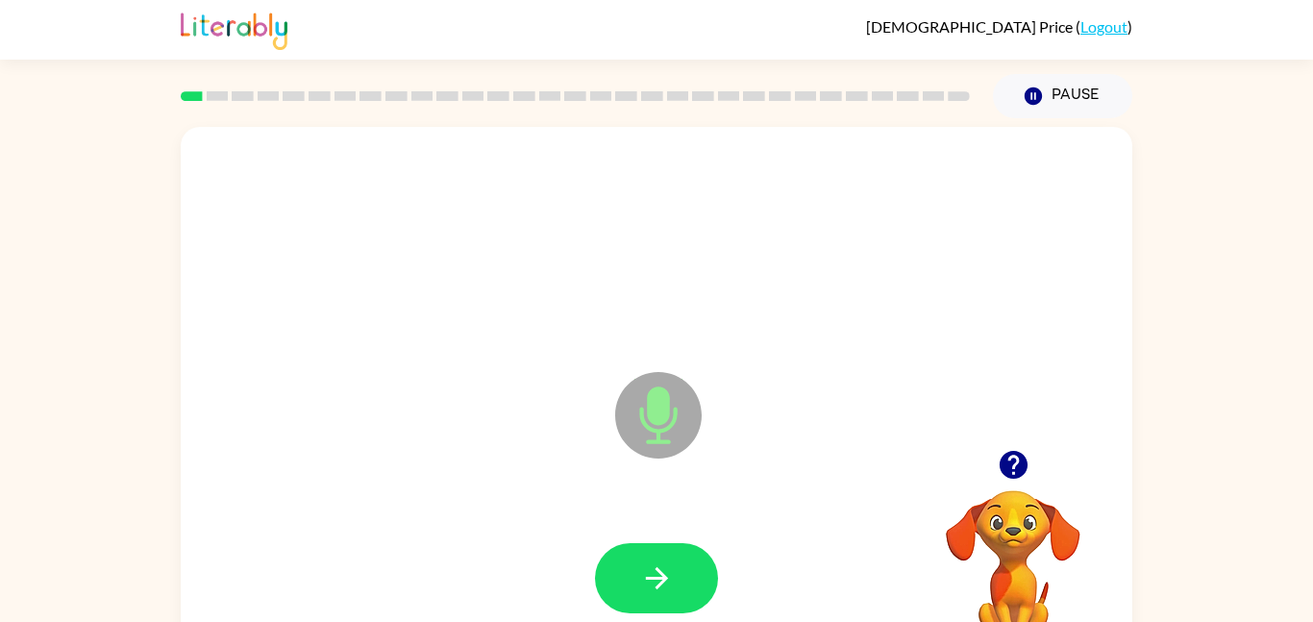
click at [658, 404] on icon "Microphone The Microphone is here when it is your turn to talk" at bounding box center [754, 439] width 288 height 144
click at [651, 420] on icon "Microphone The Microphone is here when it is your turn to talk" at bounding box center [754, 439] width 288 height 144
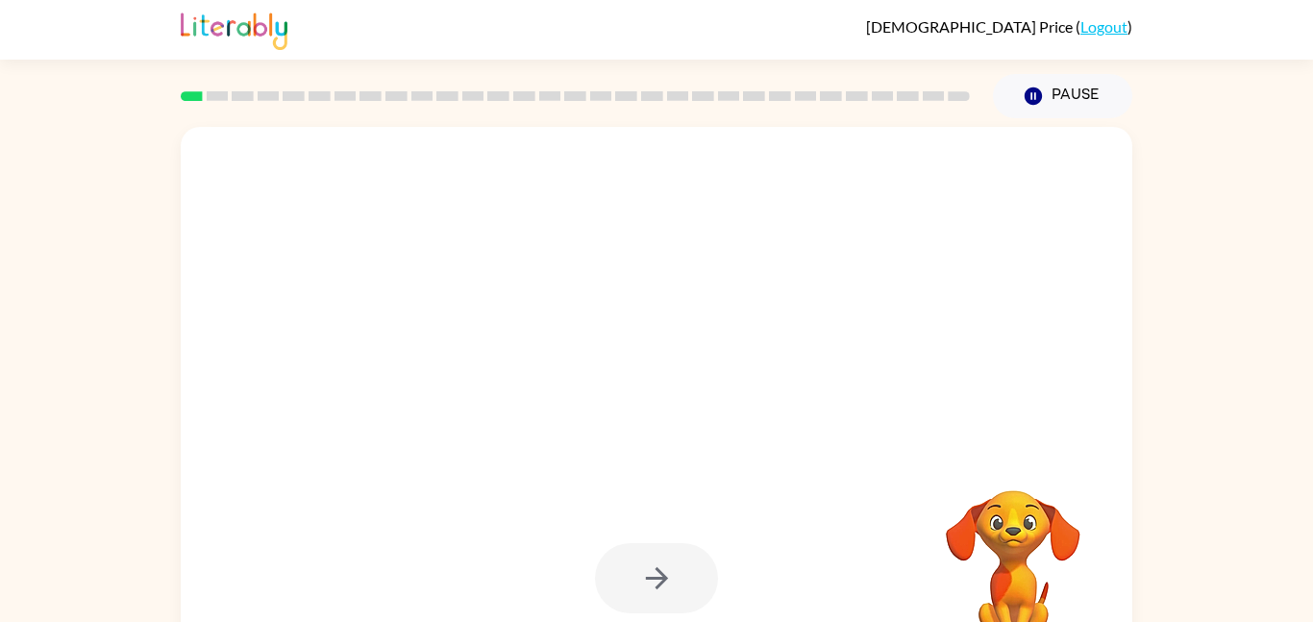
click at [623, 105] on div at bounding box center [575, 95] width 812 height 67
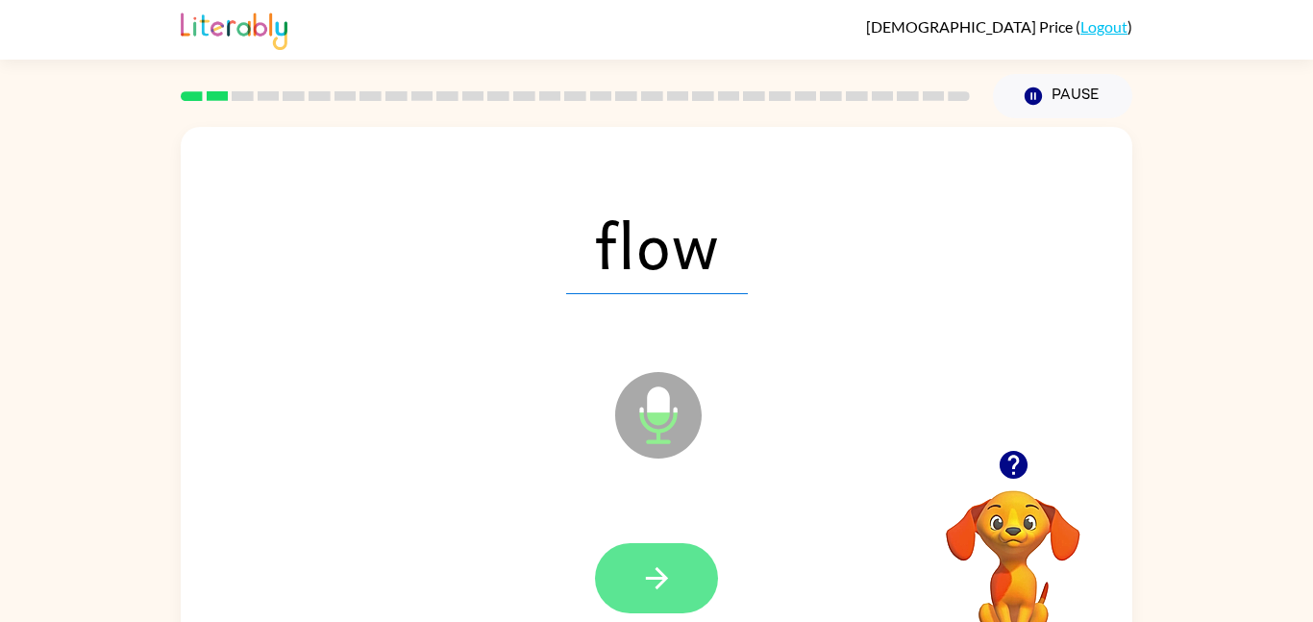
click at [669, 549] on button "button" at bounding box center [656, 578] width 123 height 70
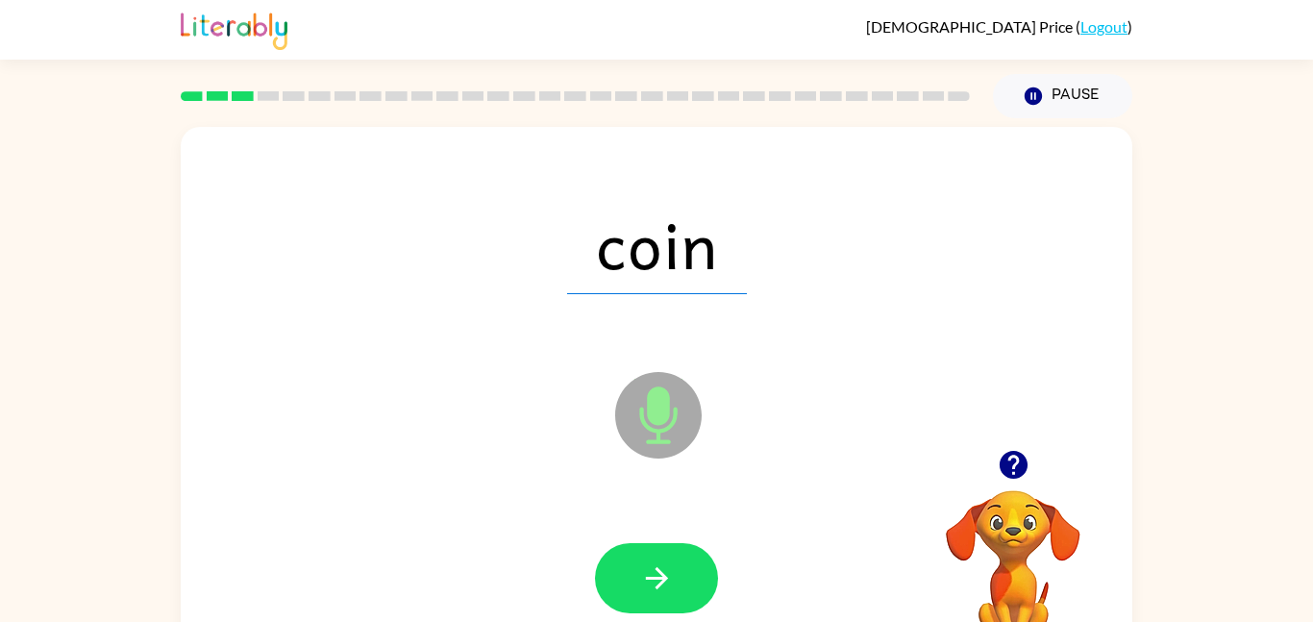
click at [669, 549] on button "button" at bounding box center [656, 578] width 123 height 70
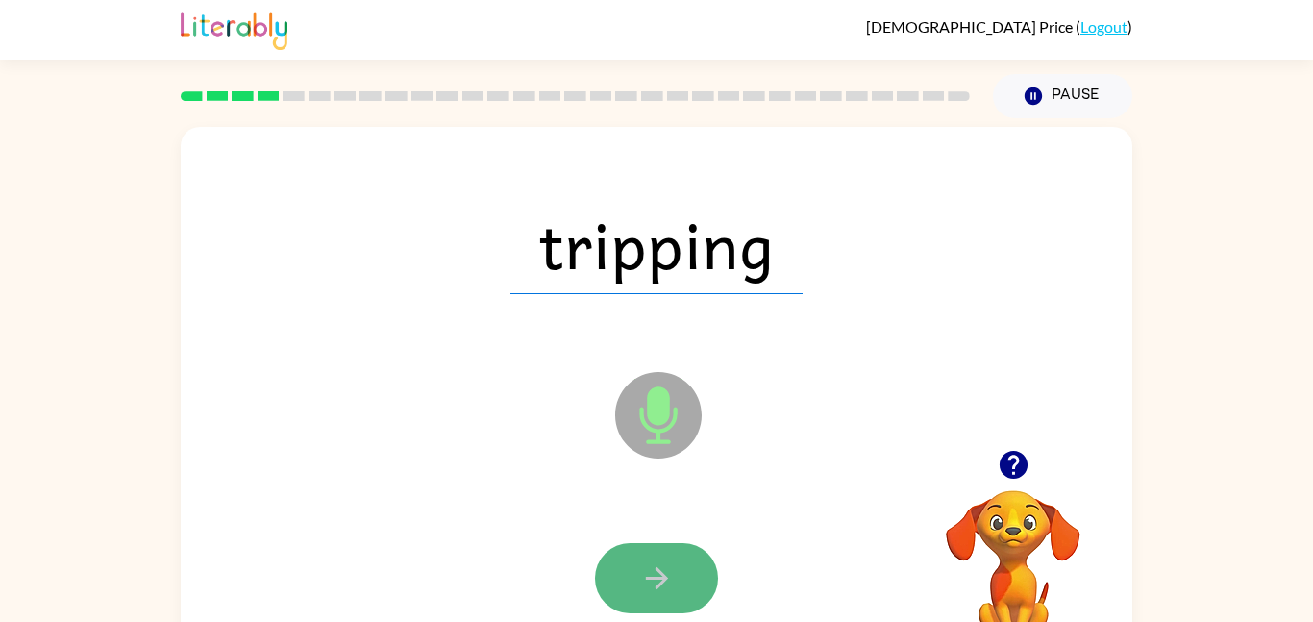
click at [663, 572] on icon "button" at bounding box center [657, 578] width 34 height 34
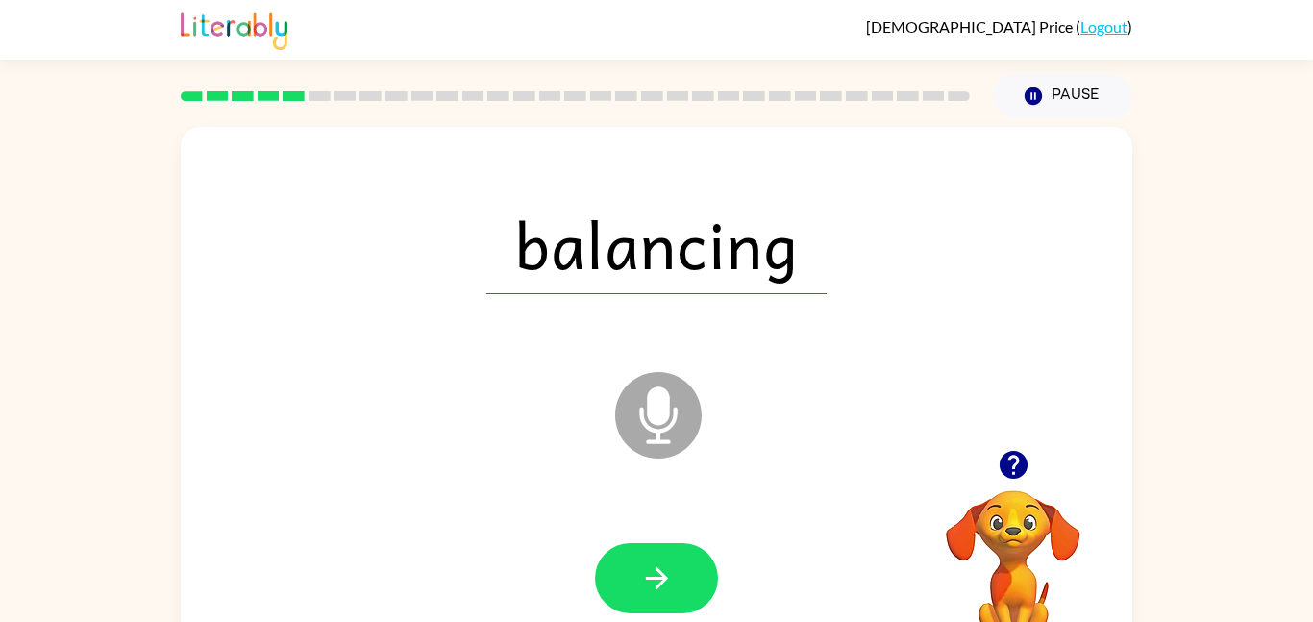
click at [663, 572] on icon "button" at bounding box center [657, 578] width 34 height 34
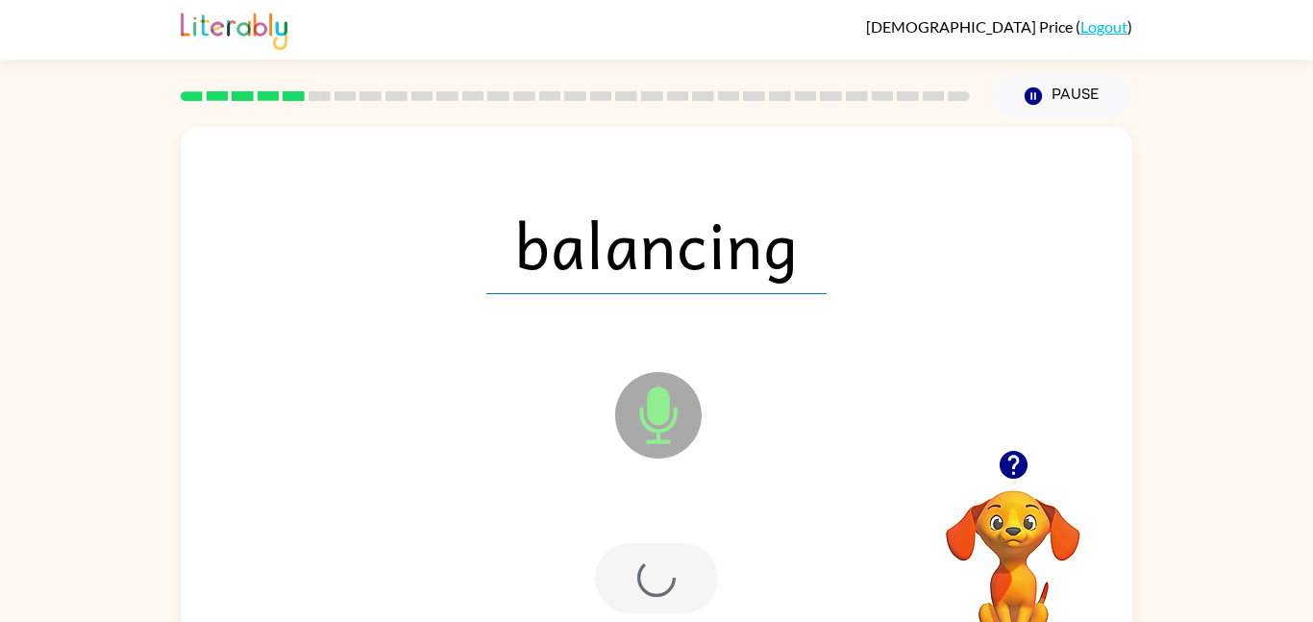
click at [663, 572] on div at bounding box center [656, 578] width 123 height 70
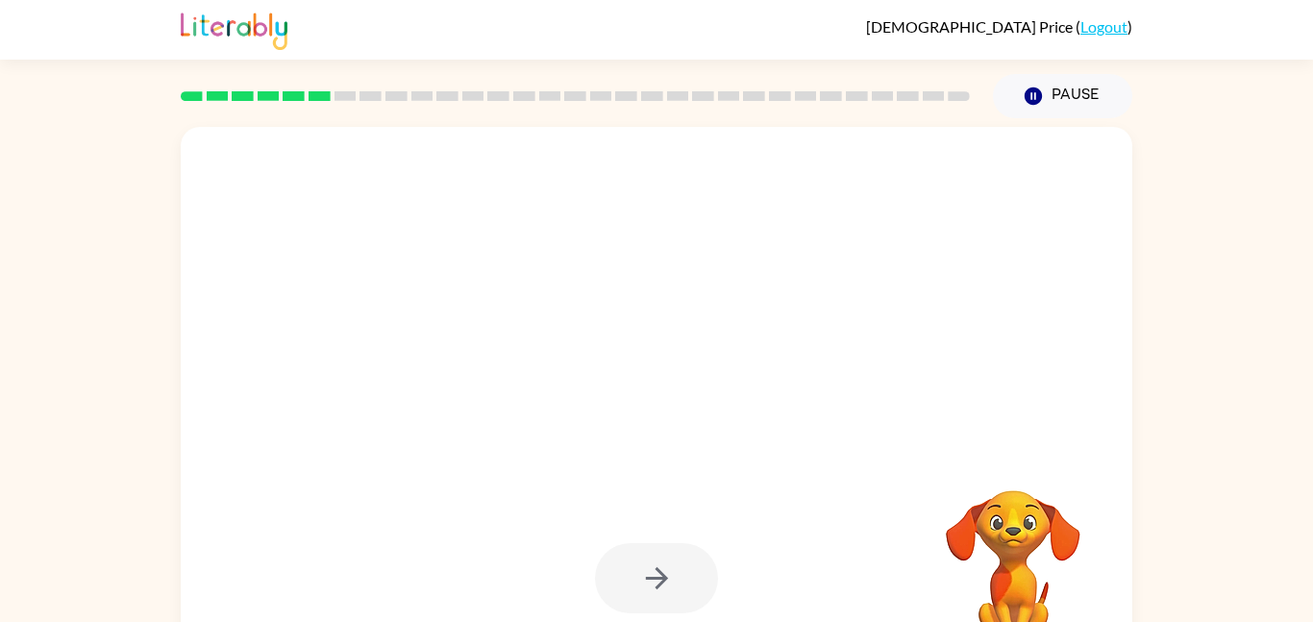
click at [663, 574] on div at bounding box center [656, 578] width 123 height 70
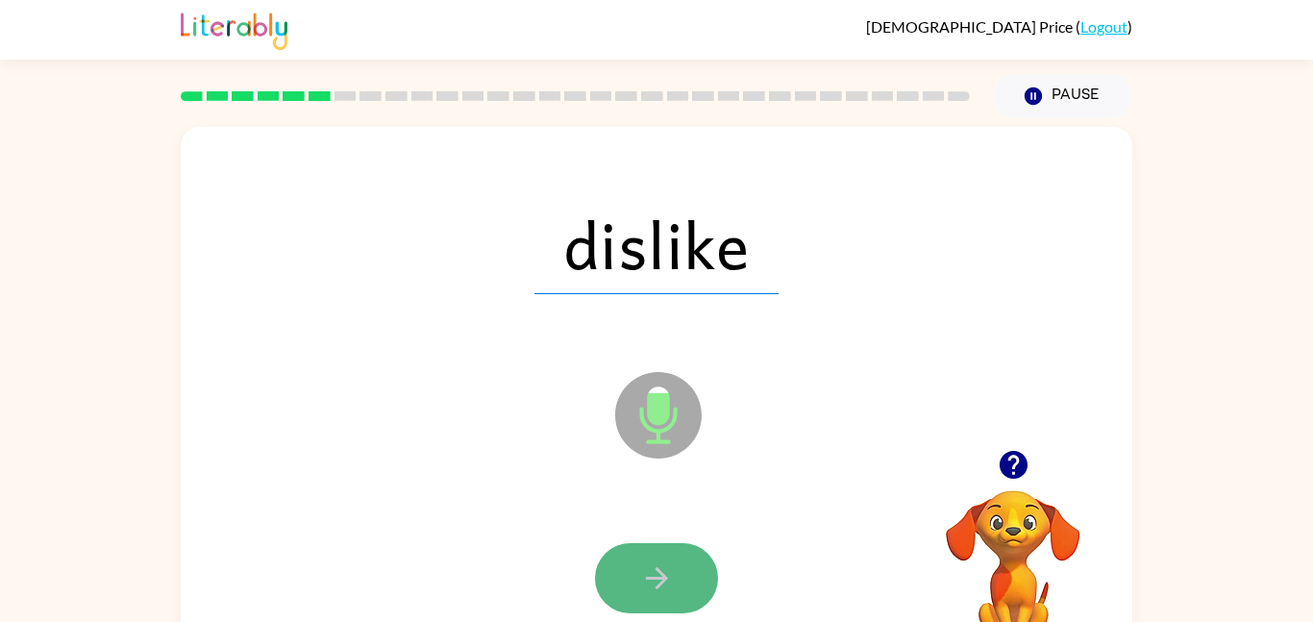
click at [675, 564] on button "button" at bounding box center [656, 578] width 123 height 70
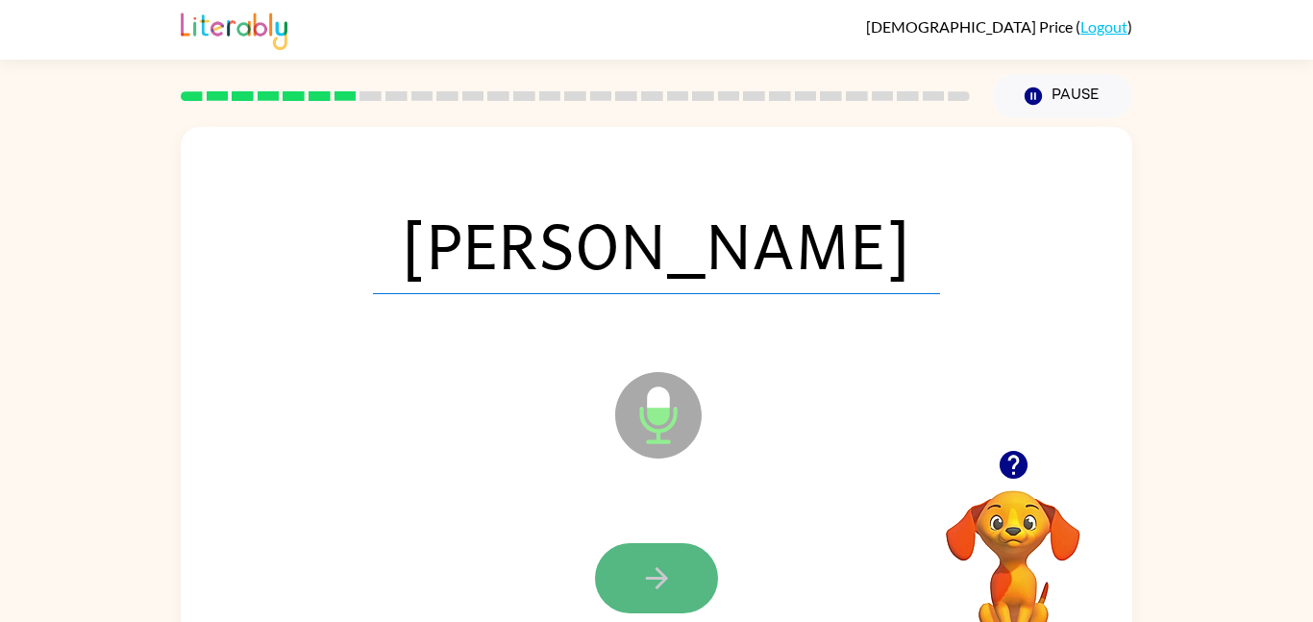
click at [700, 584] on button "button" at bounding box center [656, 578] width 123 height 70
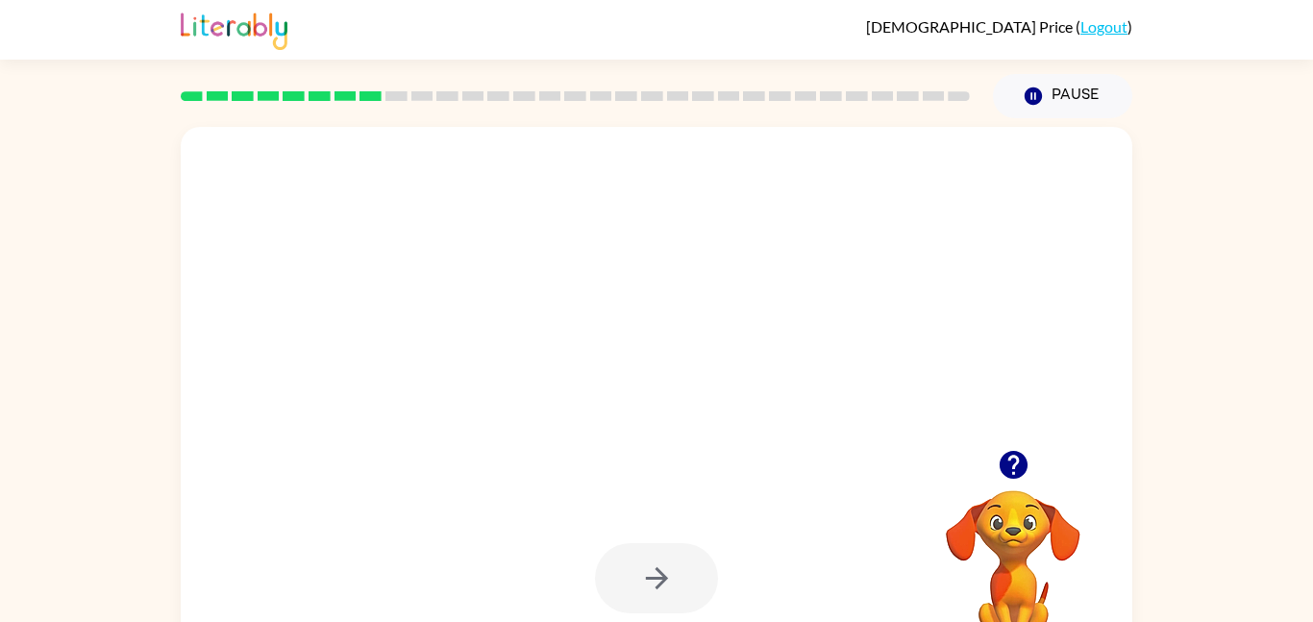
click at [668, 570] on div at bounding box center [656, 578] width 123 height 70
click at [670, 560] on div at bounding box center [656, 578] width 123 height 70
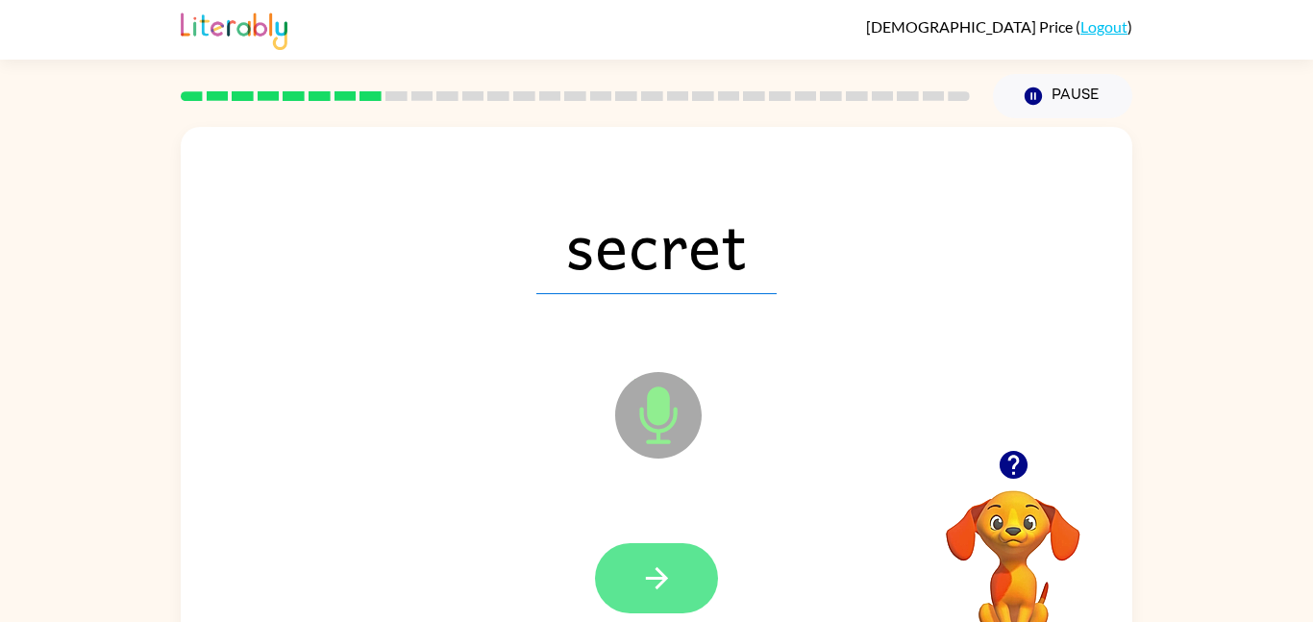
click at [626, 553] on button "button" at bounding box center [656, 578] width 123 height 70
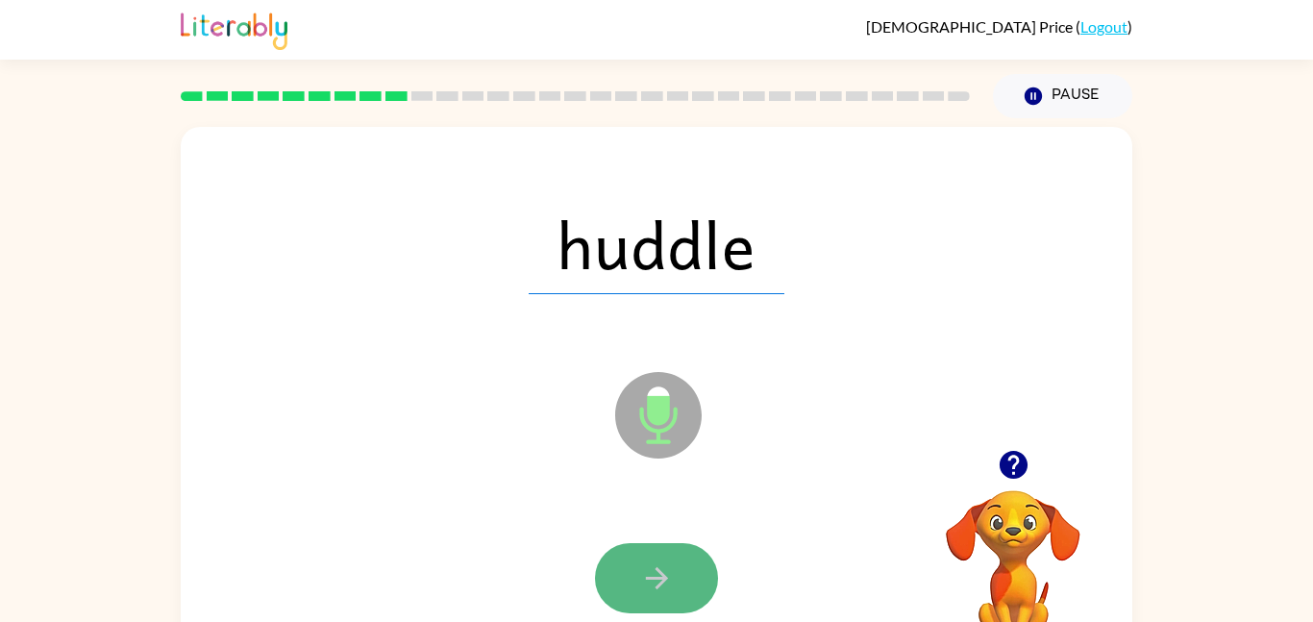
click at [688, 595] on button "button" at bounding box center [656, 578] width 123 height 70
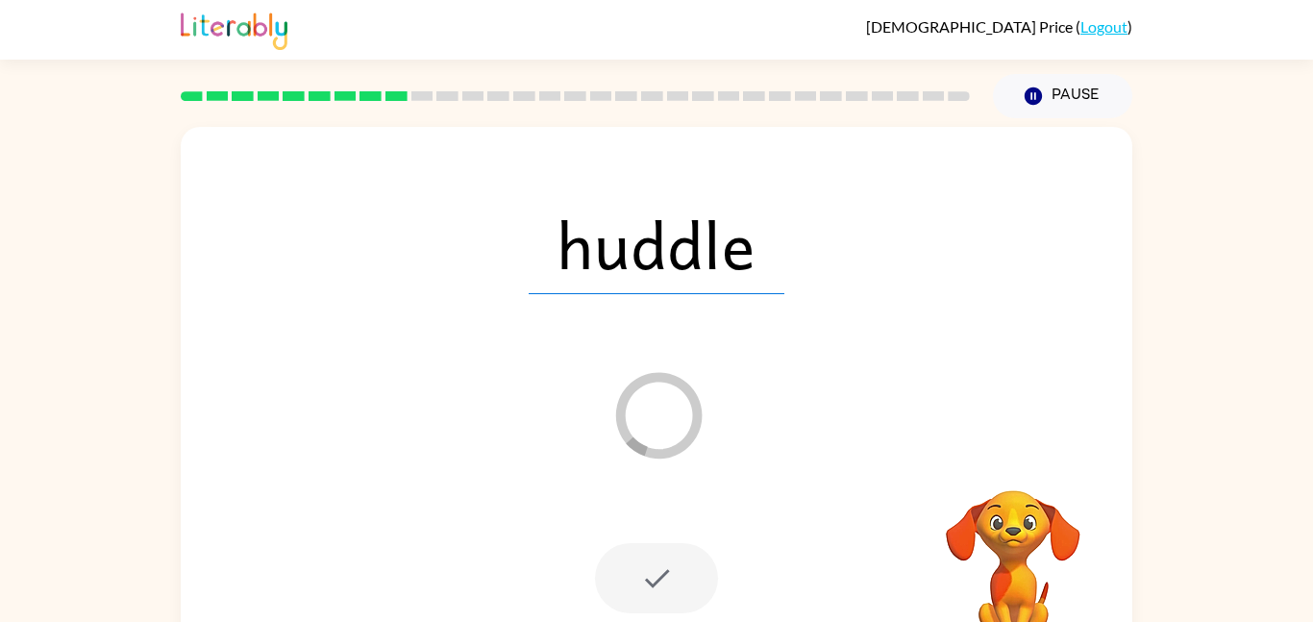
click at [687, 579] on div at bounding box center [656, 578] width 123 height 70
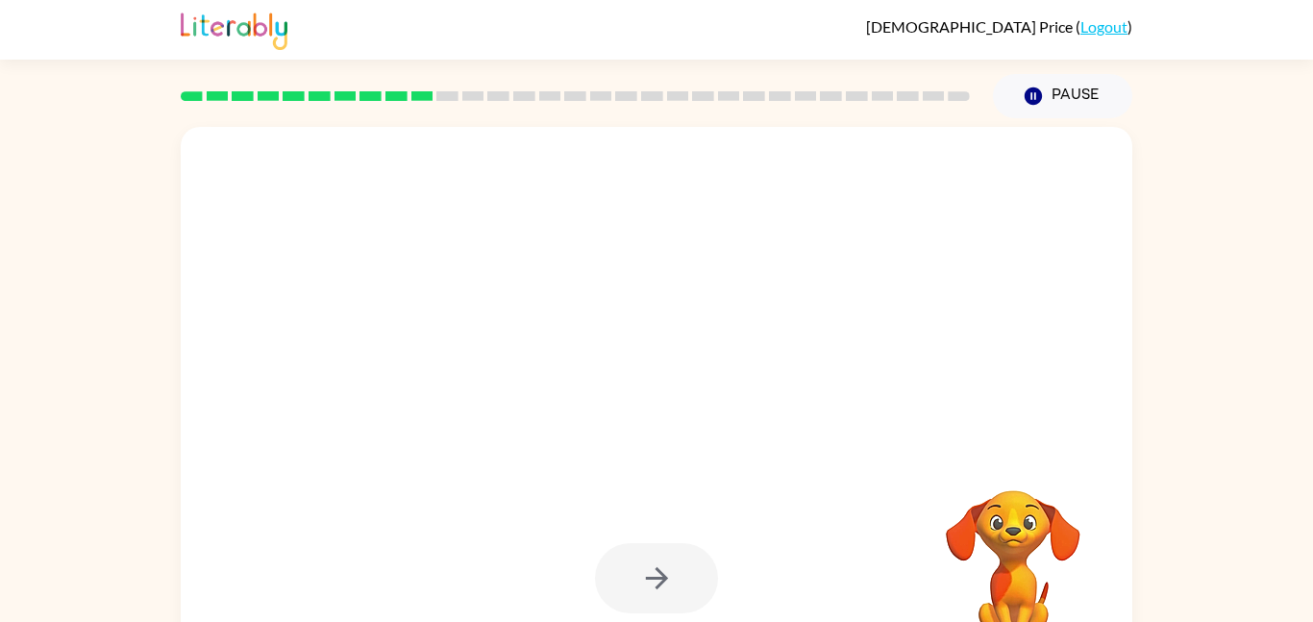
click at [689, 580] on div at bounding box center [656, 578] width 123 height 70
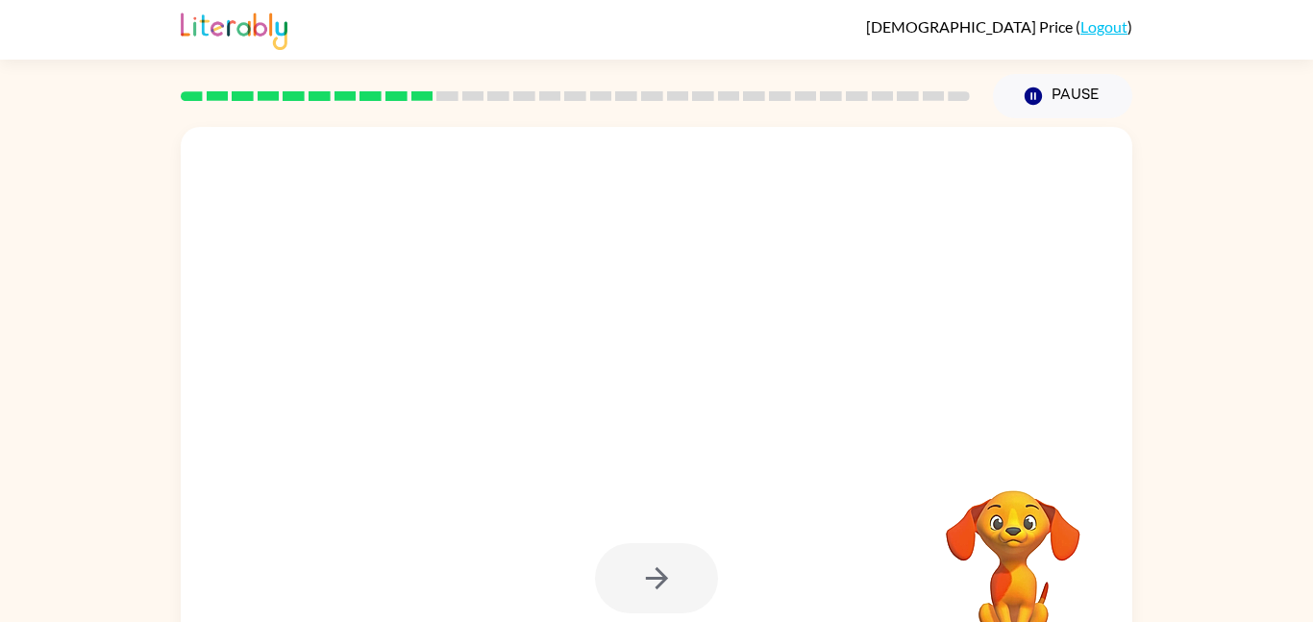
click at [689, 580] on div at bounding box center [656, 578] width 123 height 70
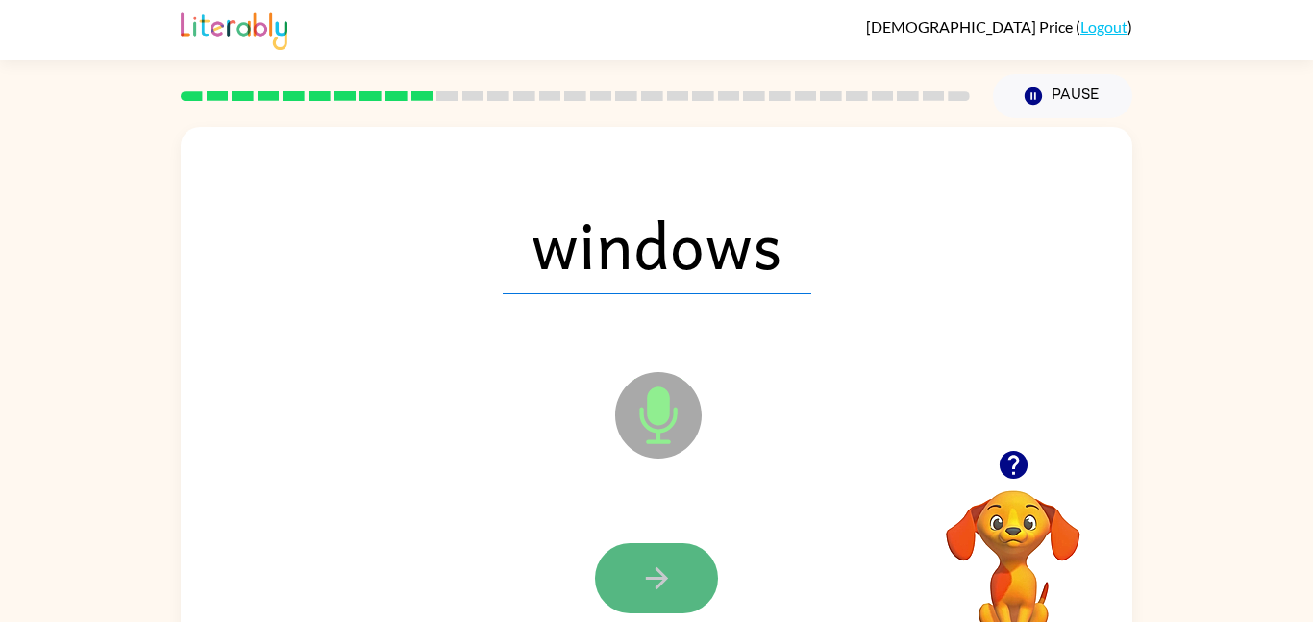
click at [678, 593] on button "button" at bounding box center [656, 578] width 123 height 70
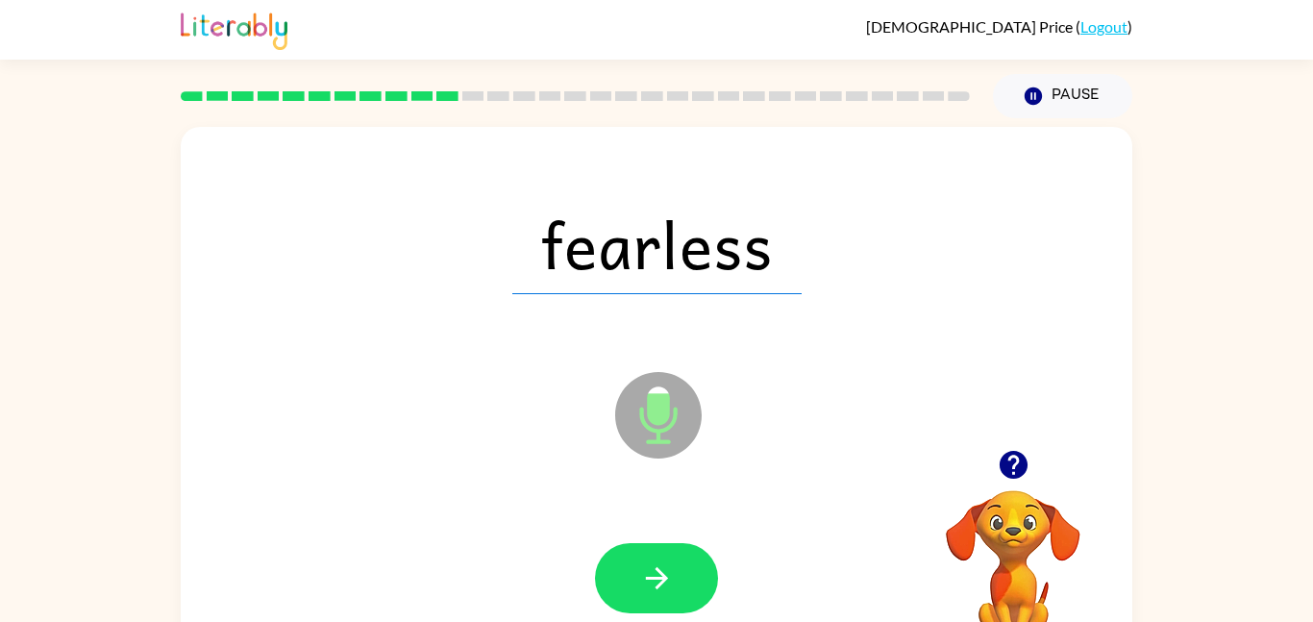
click at [678, 593] on button "button" at bounding box center [656, 578] width 123 height 70
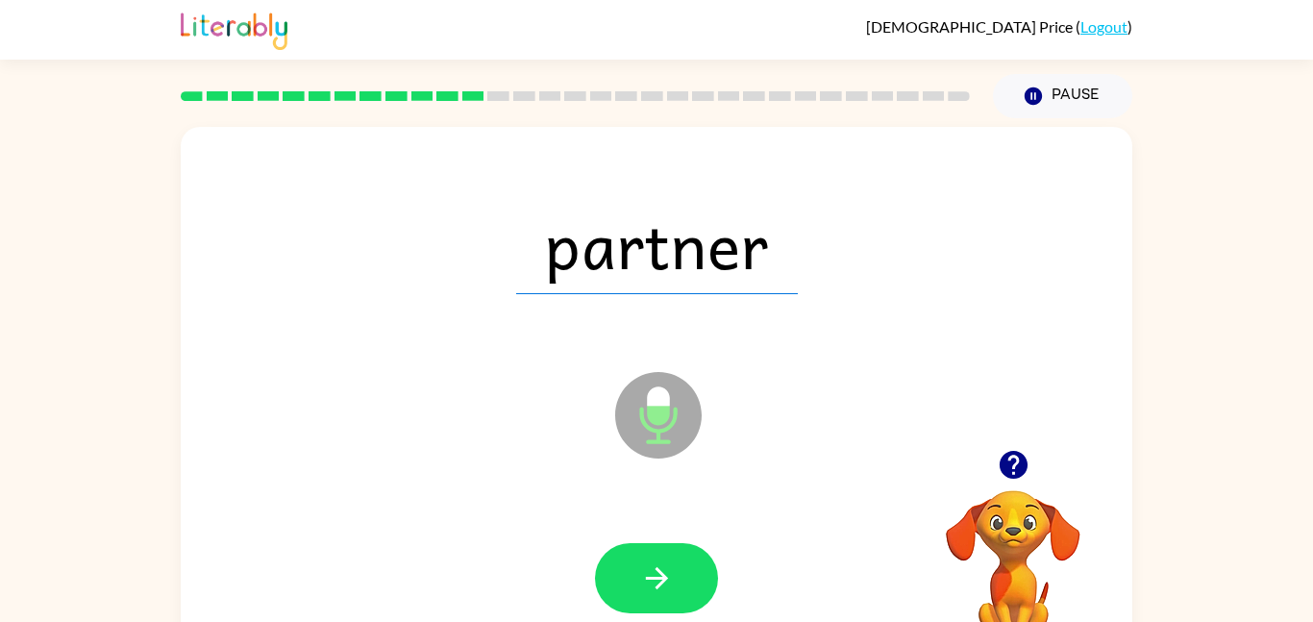
click at [678, 593] on button "button" at bounding box center [656, 578] width 123 height 70
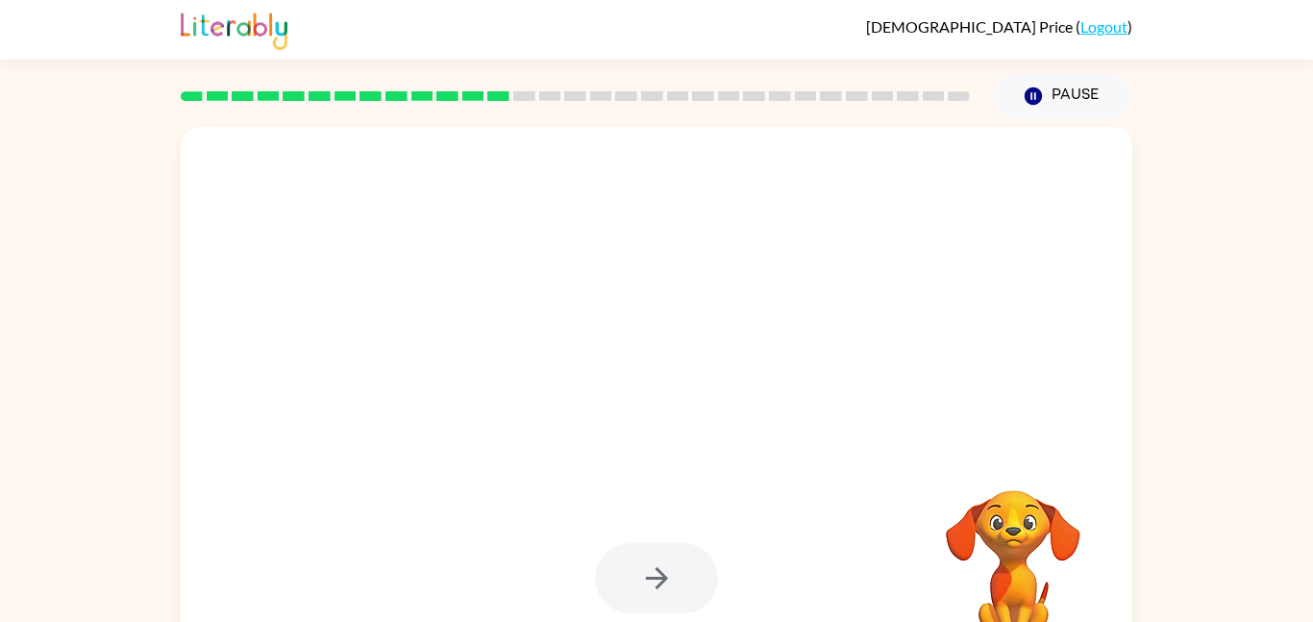
click at [678, 593] on div at bounding box center [656, 578] width 123 height 70
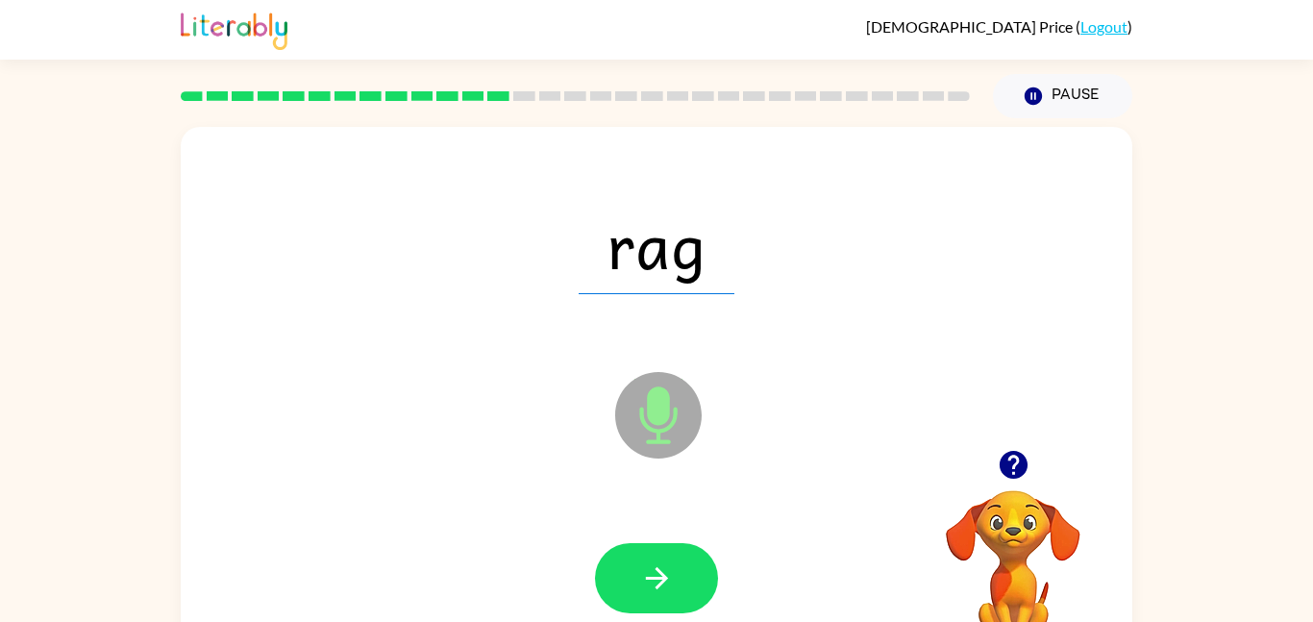
click at [618, 601] on button "button" at bounding box center [656, 578] width 123 height 70
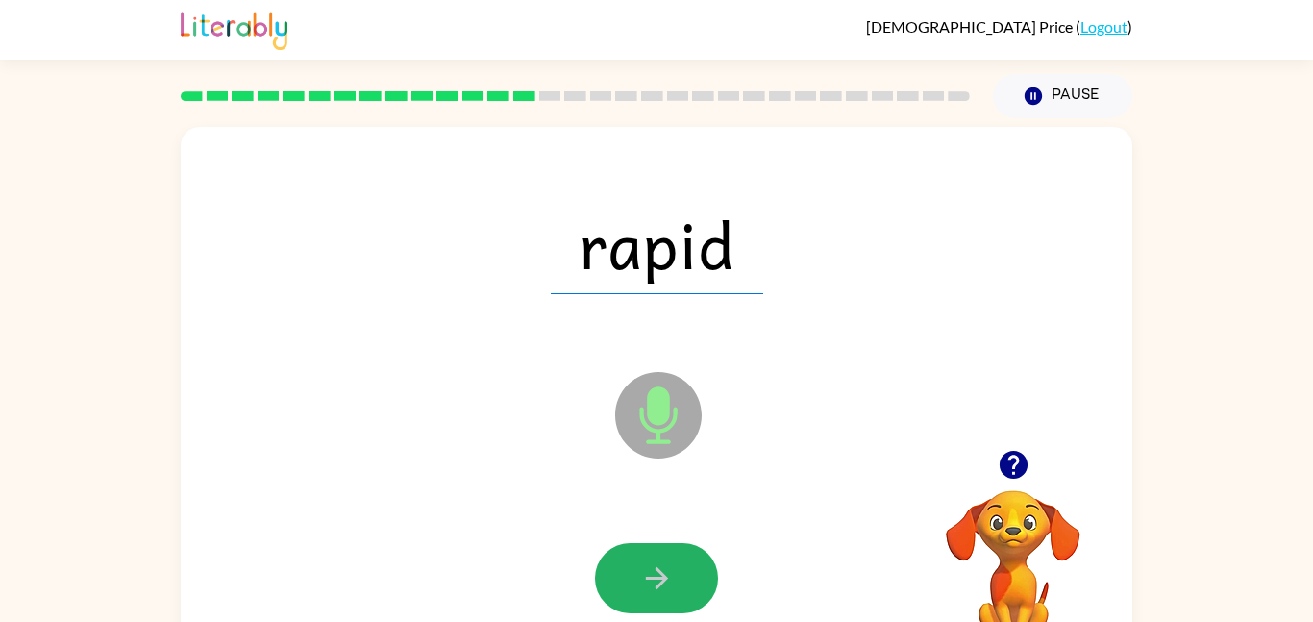
click at [618, 601] on button "button" at bounding box center [656, 578] width 123 height 70
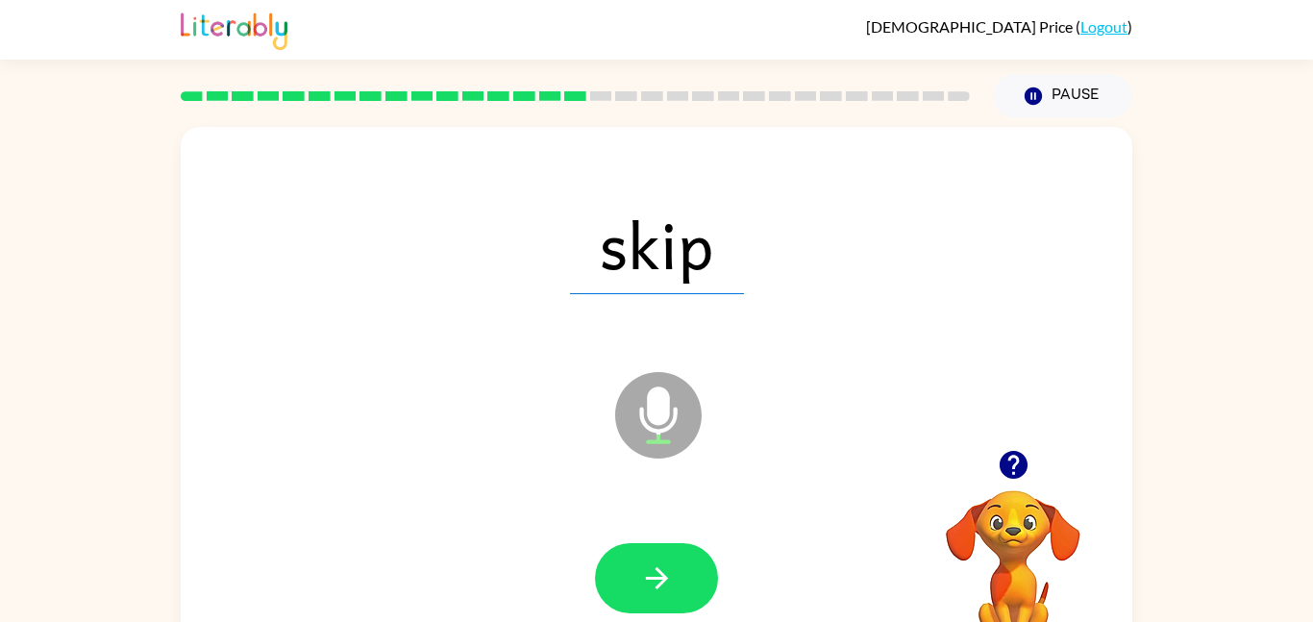
click at [618, 601] on button "button" at bounding box center [656, 578] width 123 height 70
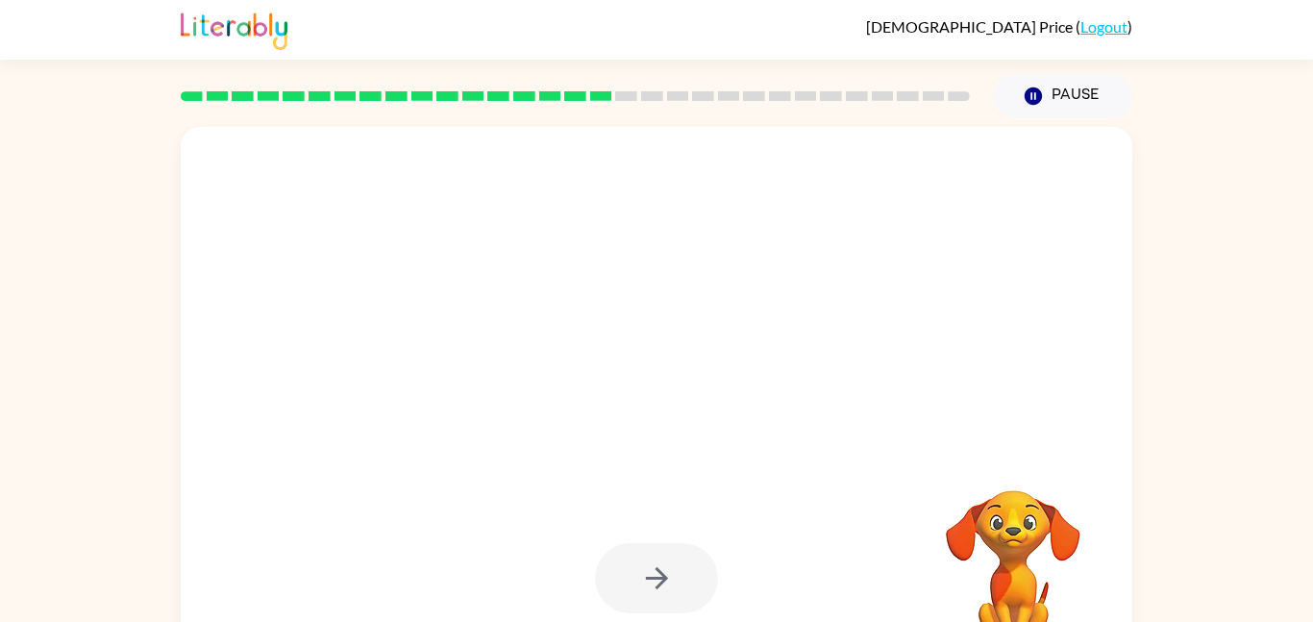
click at [630, 595] on div at bounding box center [656, 578] width 123 height 70
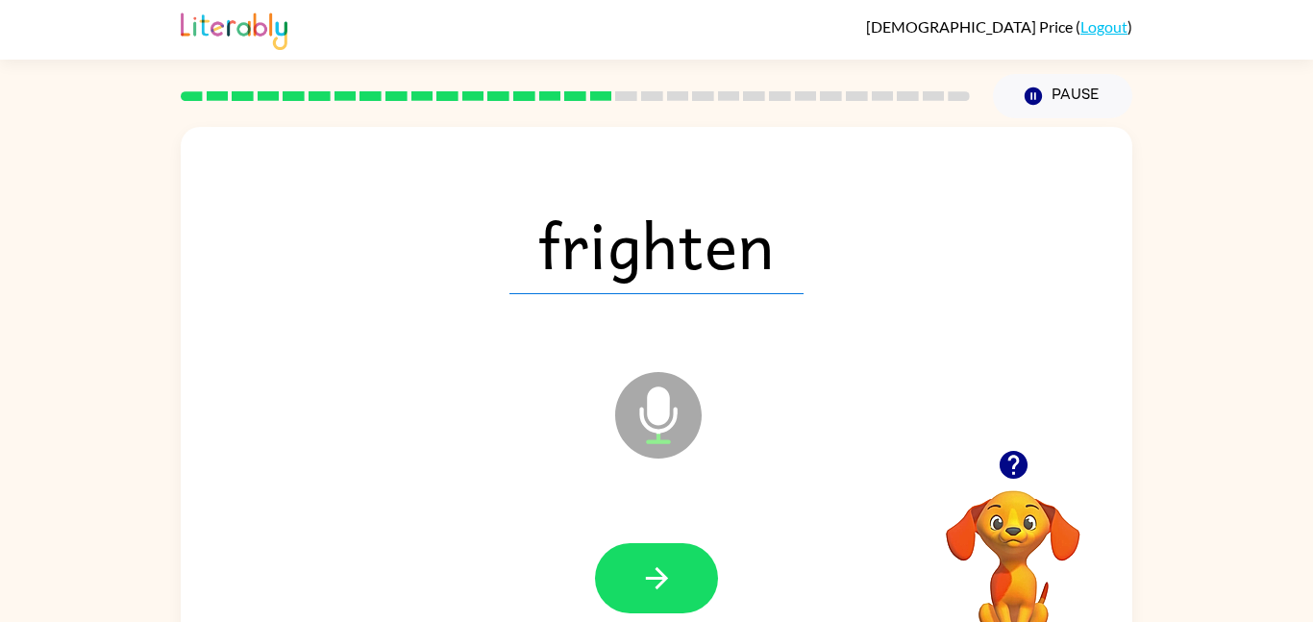
click at [630, 595] on button "button" at bounding box center [656, 578] width 123 height 70
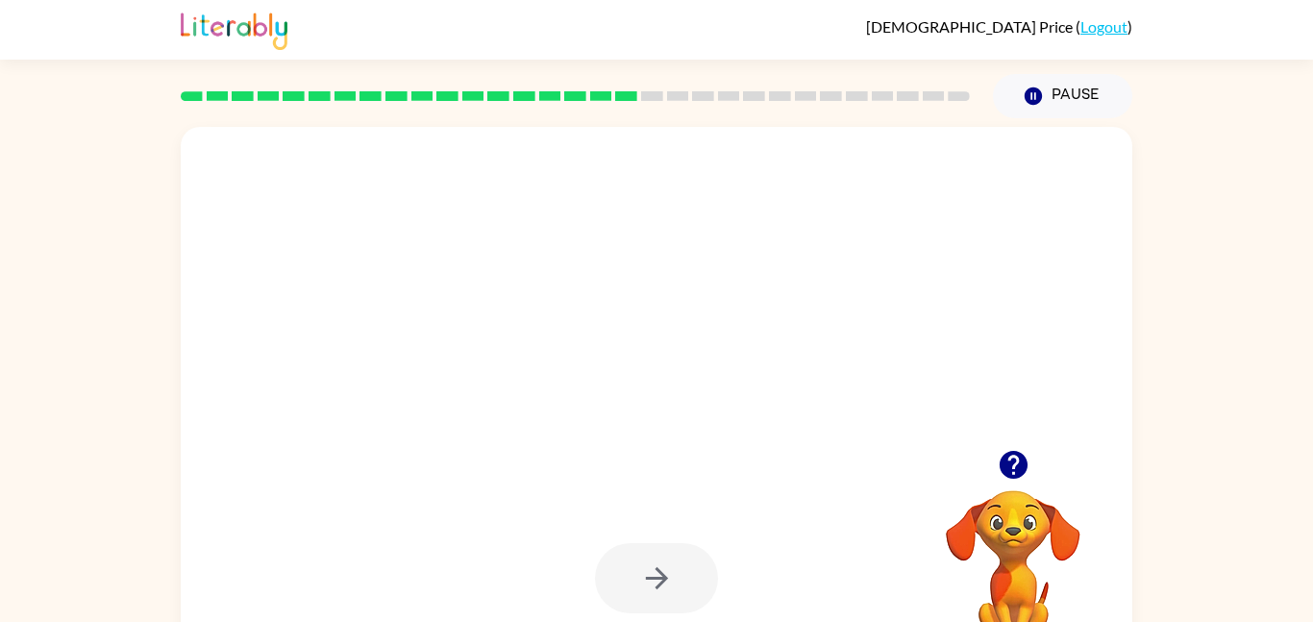
click at [630, 595] on button "button" at bounding box center [656, 578] width 123 height 70
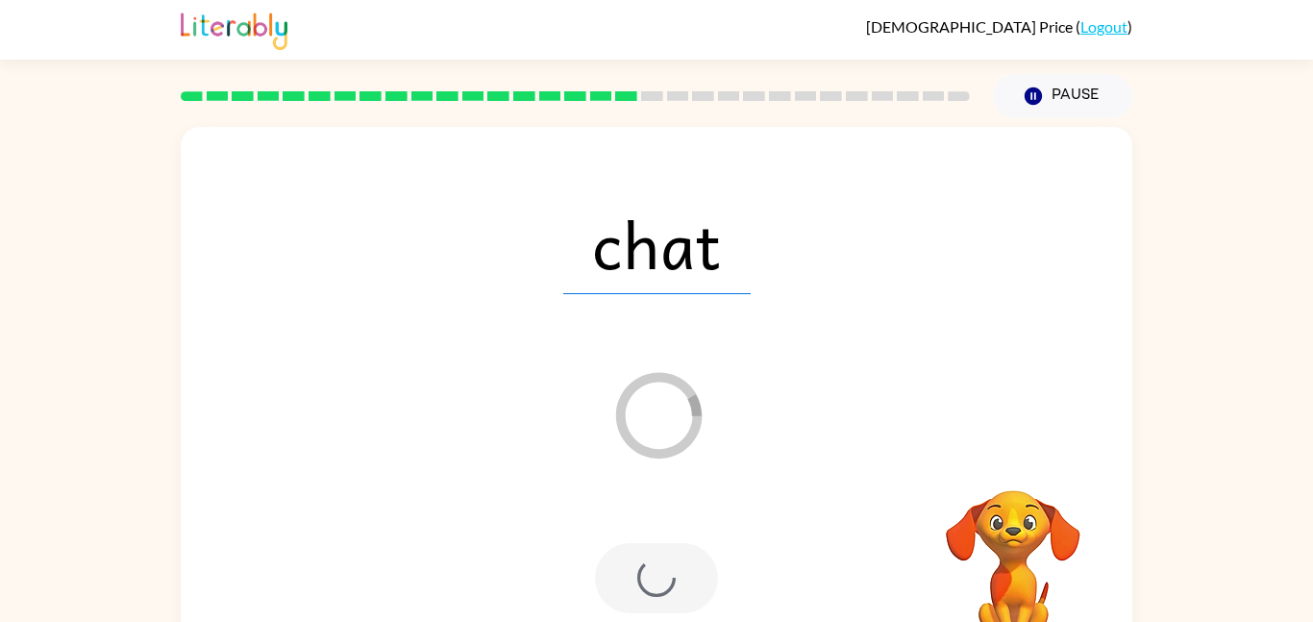
click at [630, 595] on div at bounding box center [656, 578] width 123 height 70
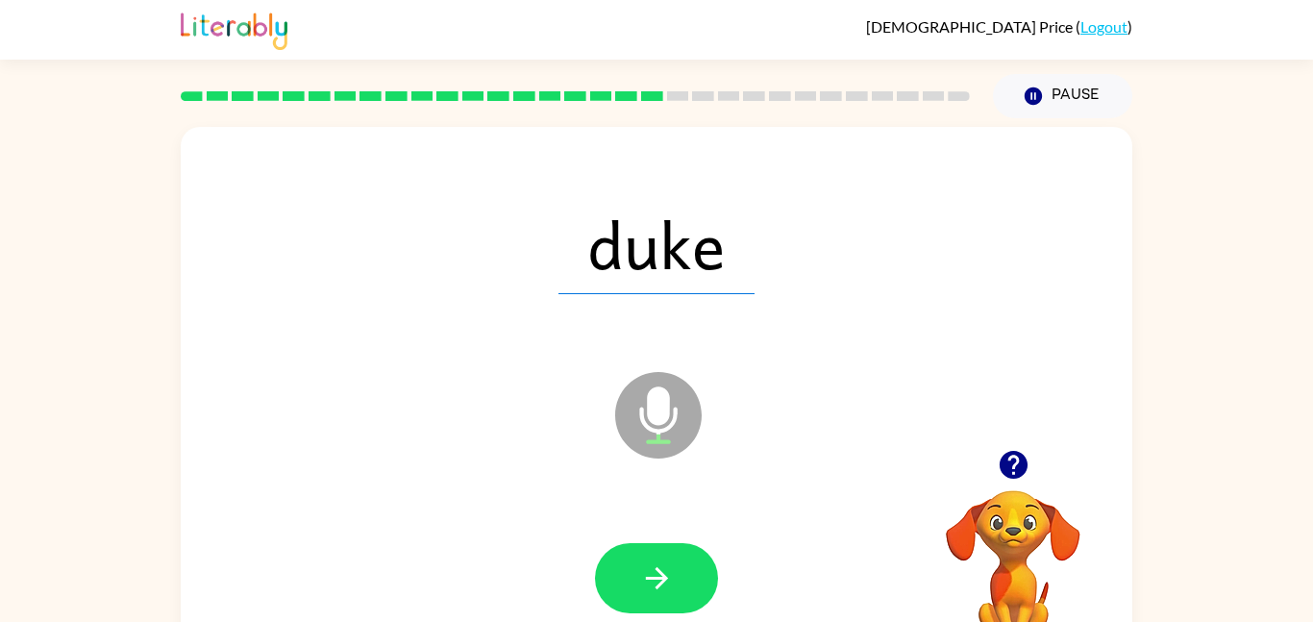
click at [630, 595] on button "button" at bounding box center [656, 578] width 123 height 70
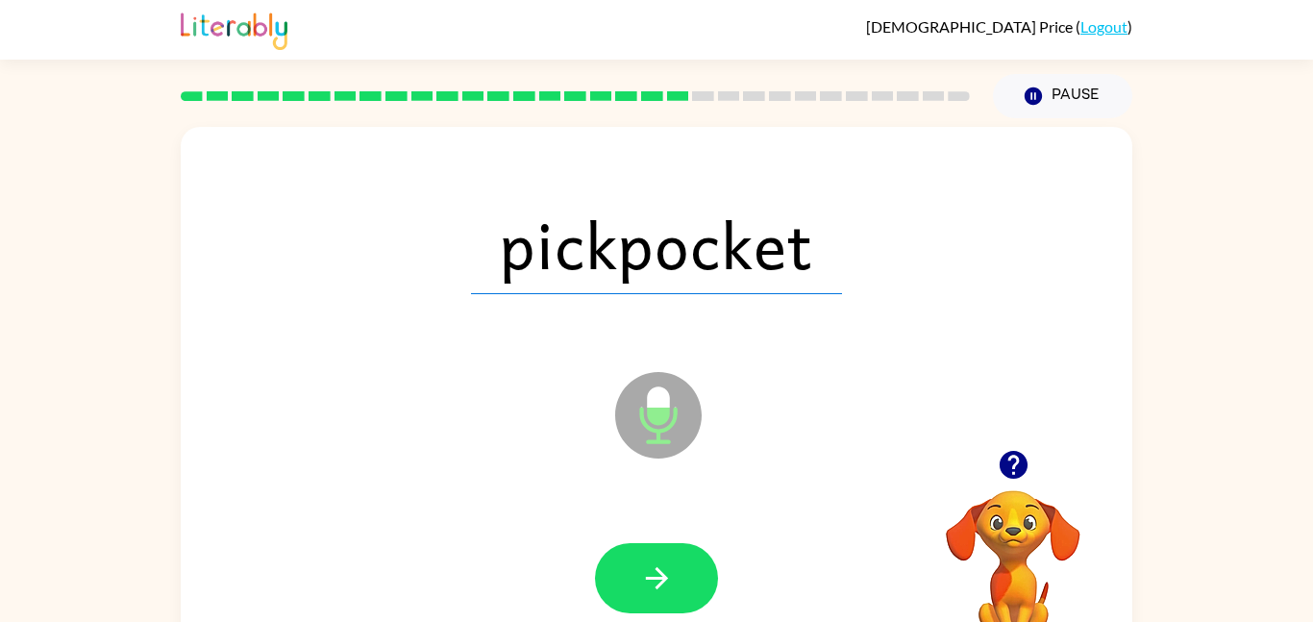
click at [630, 595] on button "button" at bounding box center [656, 578] width 123 height 70
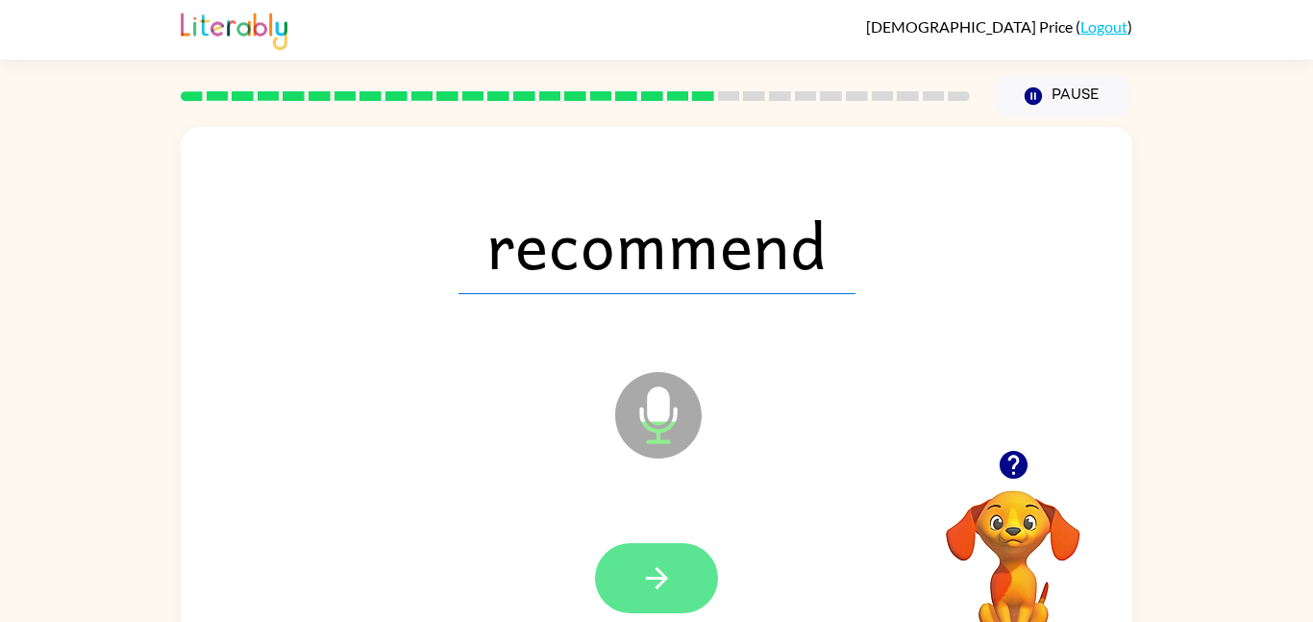
click at [631, 589] on button "button" at bounding box center [656, 578] width 123 height 70
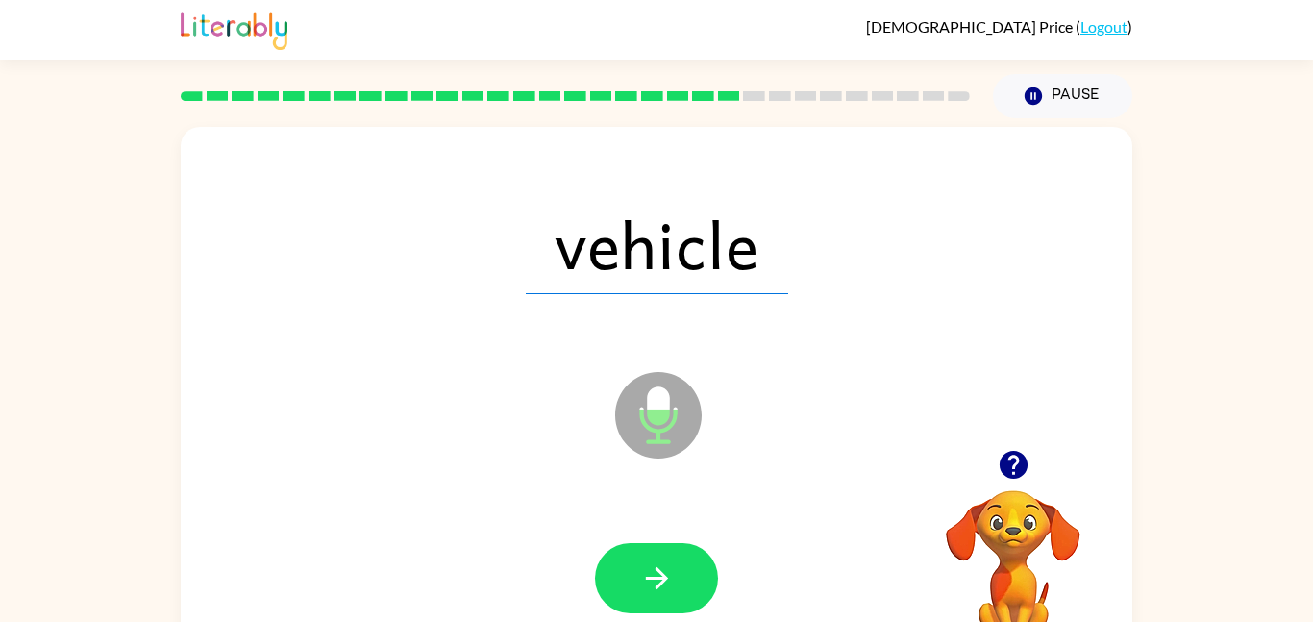
click at [631, 588] on button "button" at bounding box center [656, 578] width 123 height 70
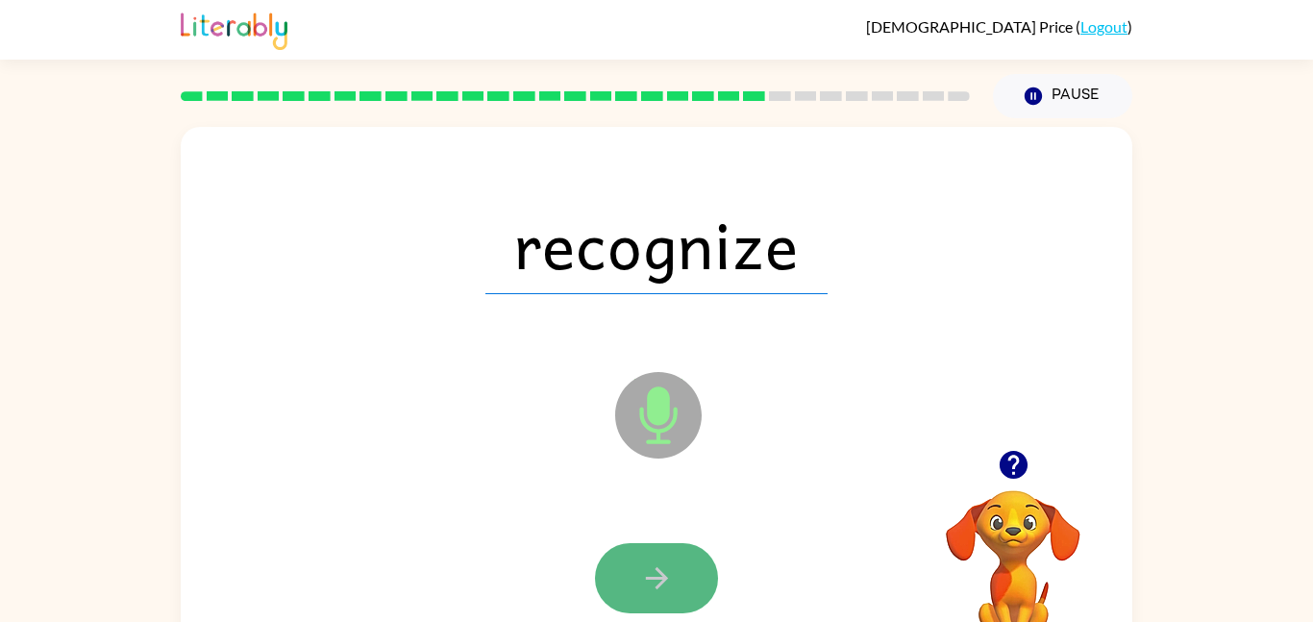
click at [640, 578] on icon "button" at bounding box center [657, 578] width 34 height 34
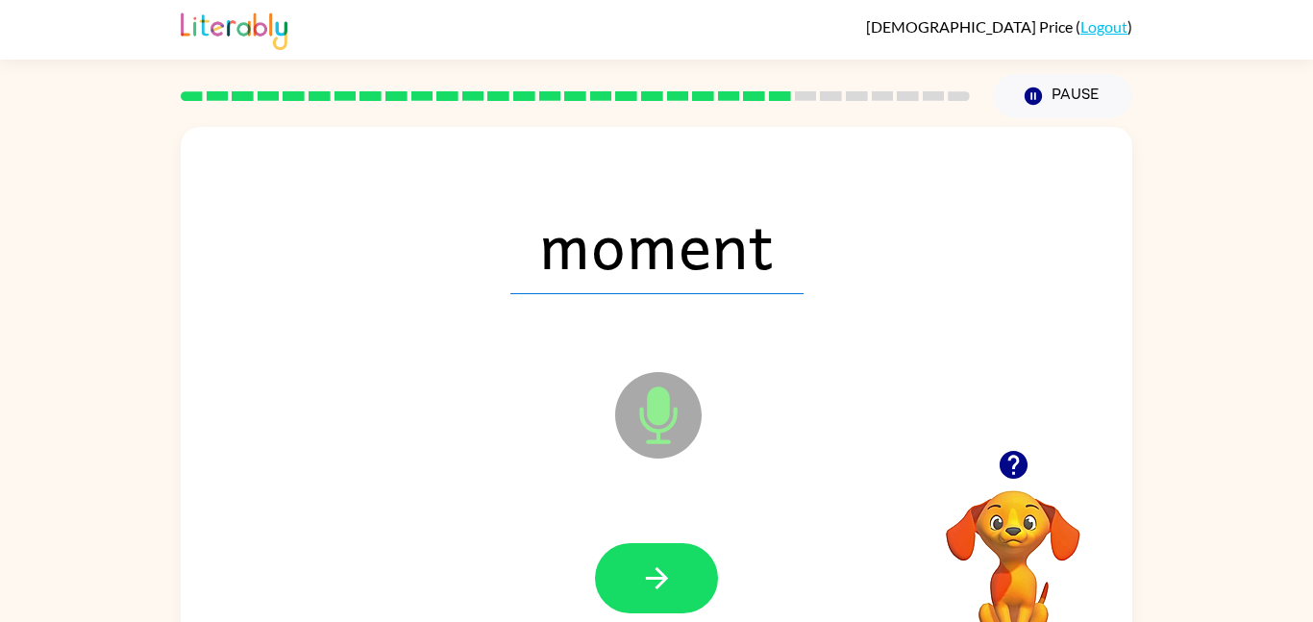
click at [698, 614] on div at bounding box center [656, 579] width 913 height 158
click at [682, 582] on button "button" at bounding box center [656, 578] width 123 height 70
click at [682, 580] on button "button" at bounding box center [656, 578] width 123 height 70
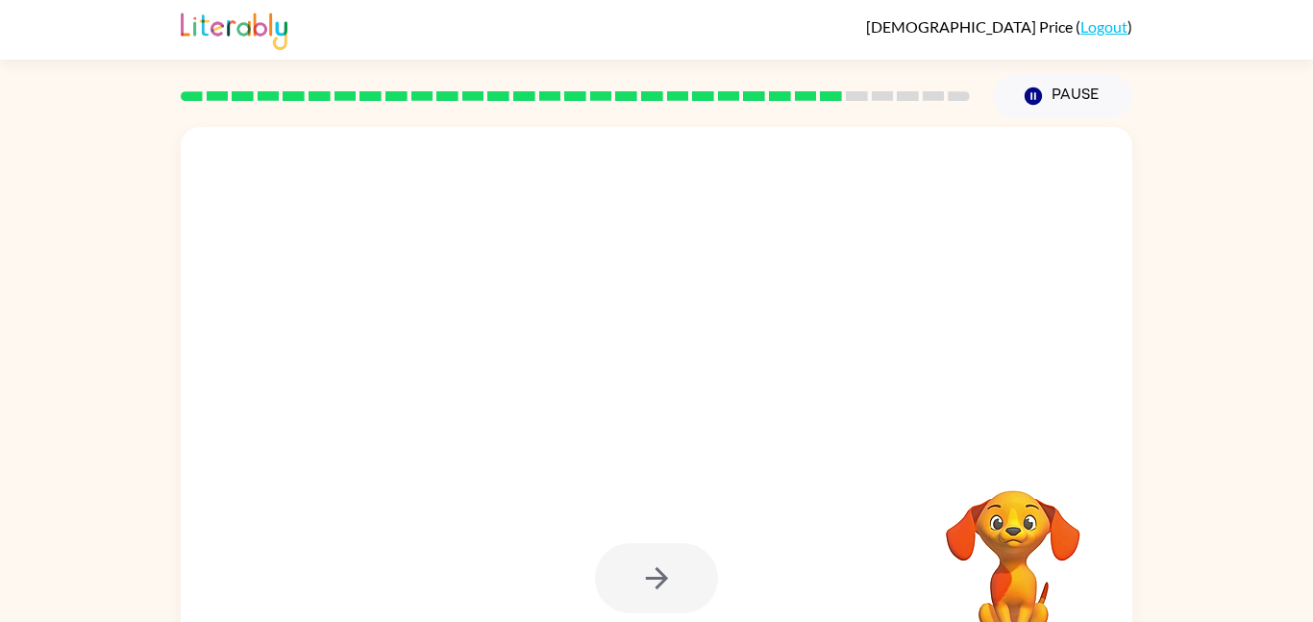
click at [679, 580] on div at bounding box center [656, 578] width 123 height 70
click at [679, 581] on div at bounding box center [656, 578] width 123 height 70
click at [679, 581] on button "button" at bounding box center [656, 578] width 123 height 70
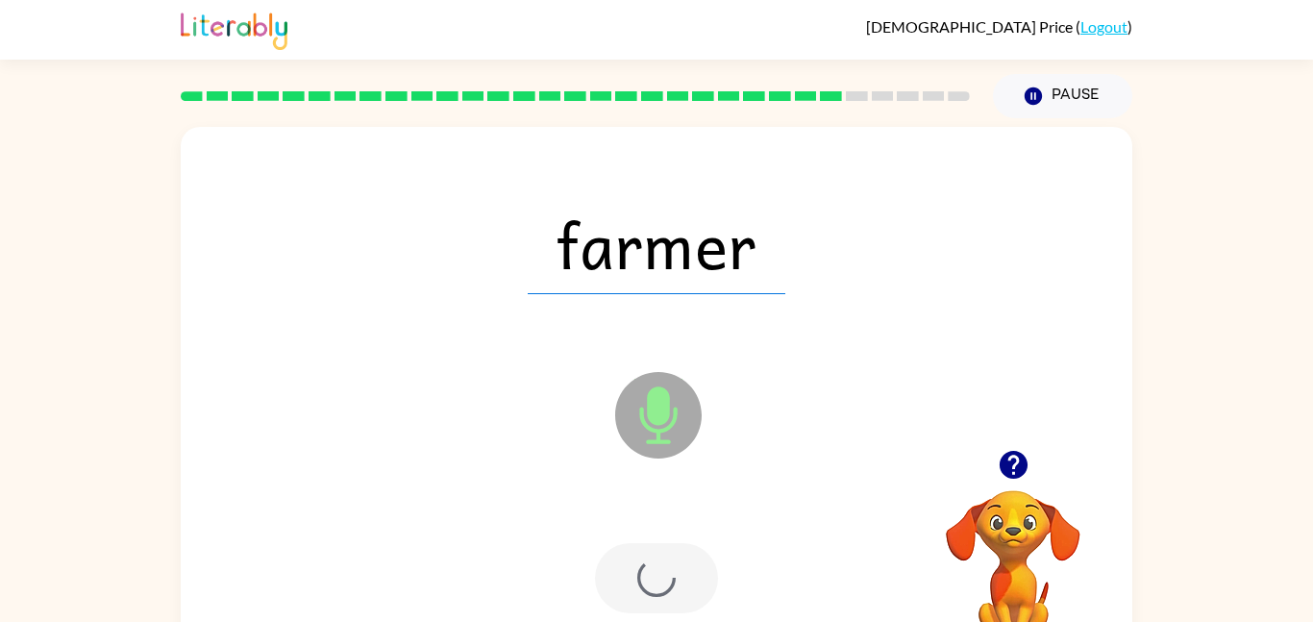
click at [679, 581] on div at bounding box center [656, 578] width 123 height 70
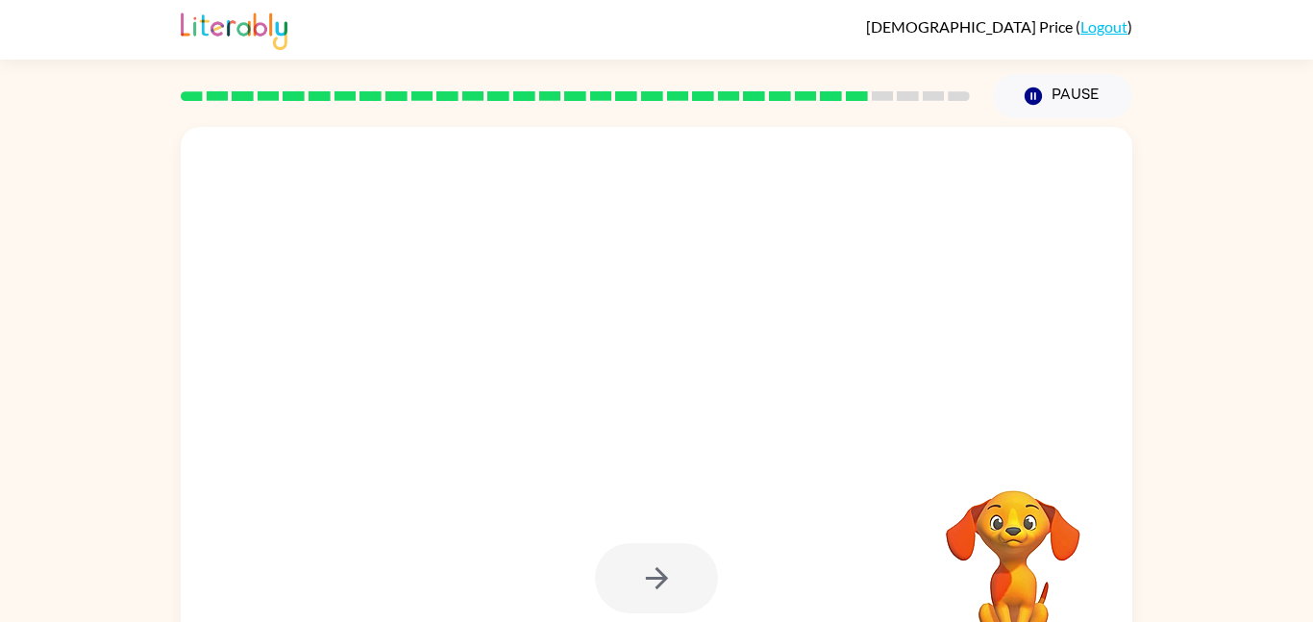
click at [679, 581] on div at bounding box center [656, 578] width 123 height 70
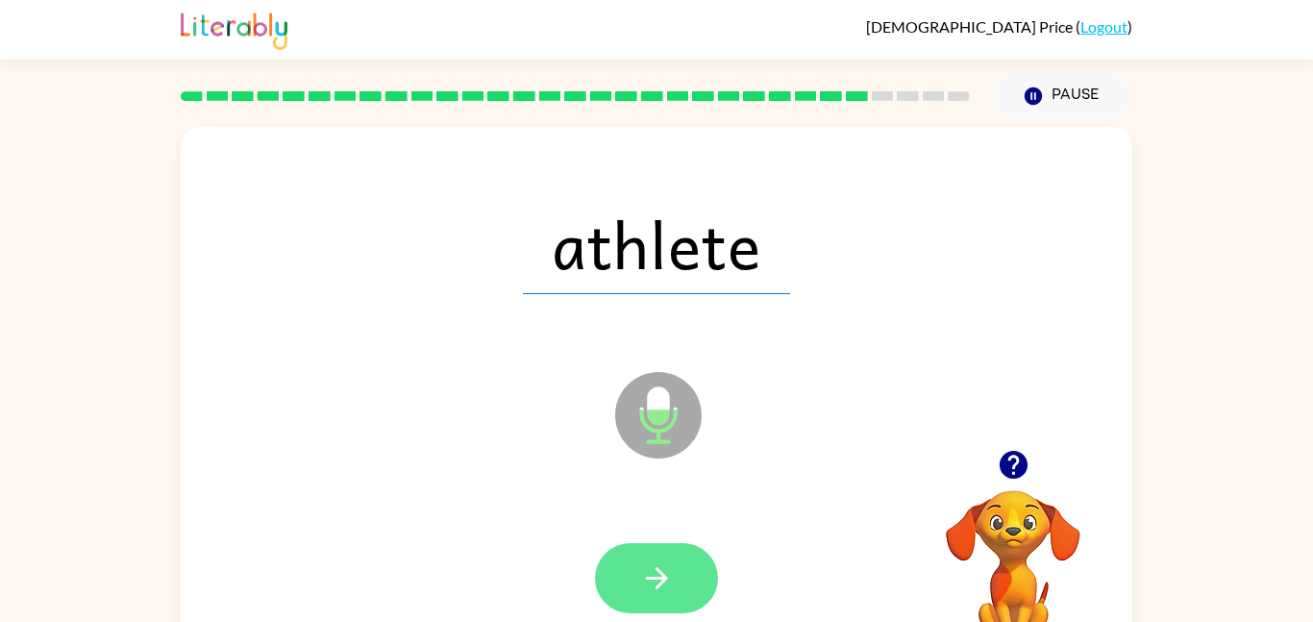
click at [668, 580] on icon "button" at bounding box center [657, 578] width 34 height 34
click at [668, 580] on div at bounding box center [656, 578] width 123 height 70
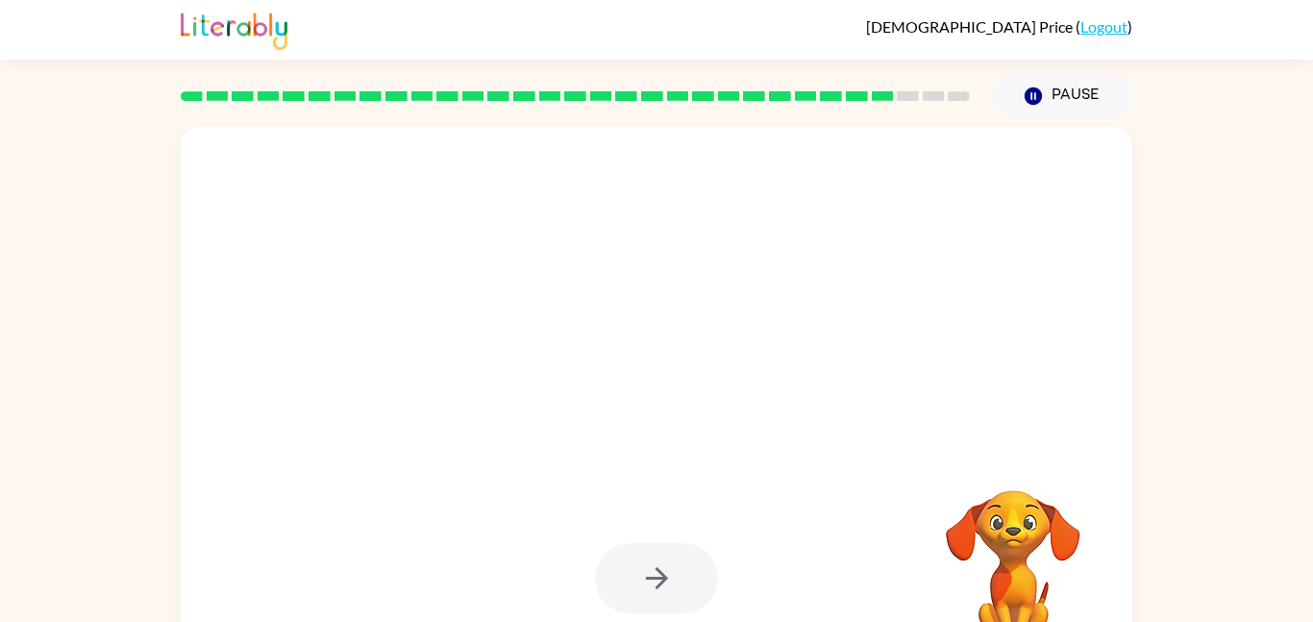
click at [669, 585] on div at bounding box center [656, 578] width 123 height 70
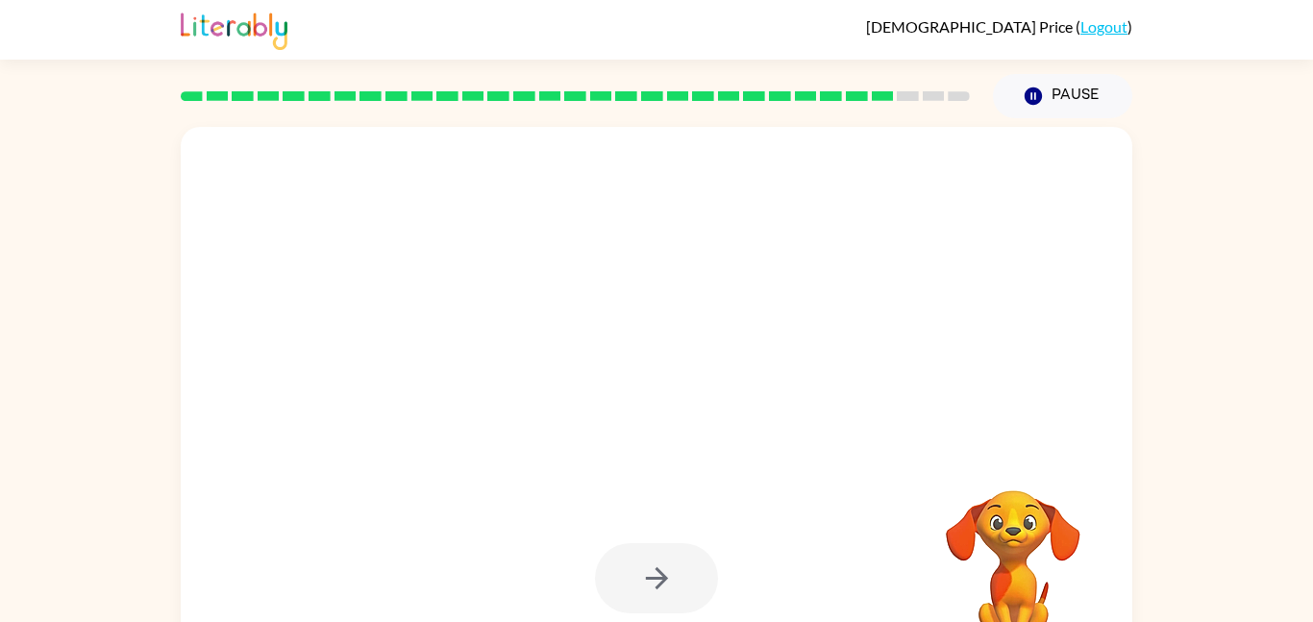
click at [669, 585] on div at bounding box center [656, 578] width 123 height 70
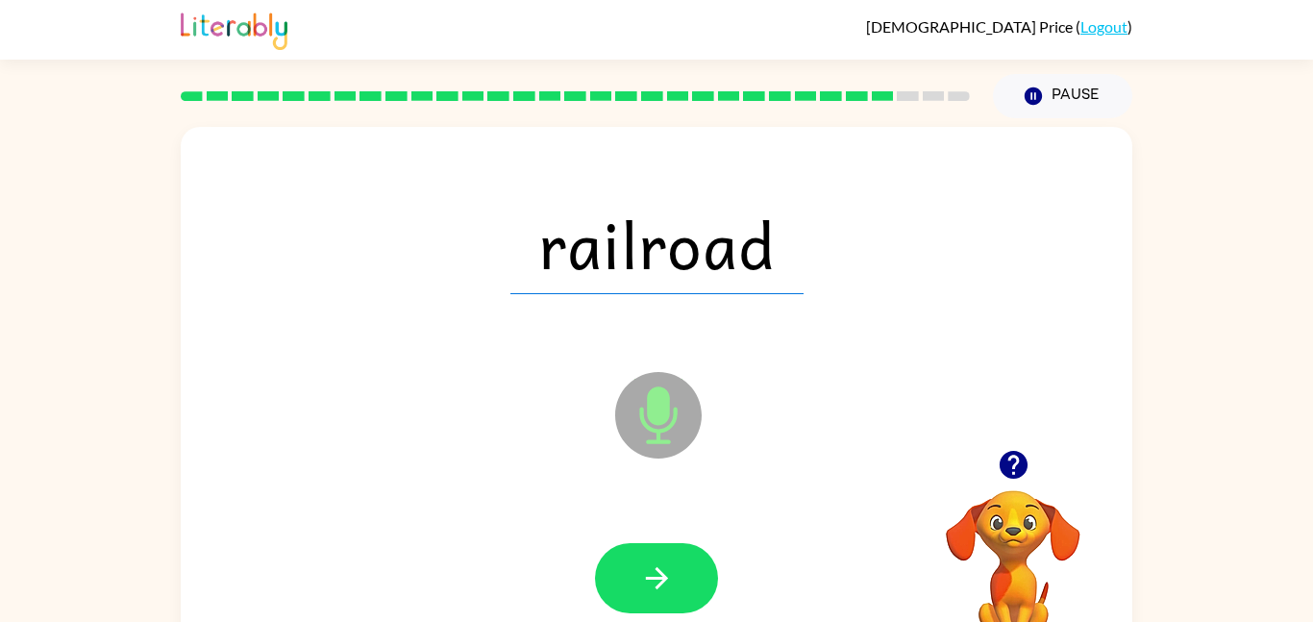
click at [669, 585] on icon "button" at bounding box center [657, 578] width 34 height 34
click at [669, 585] on div at bounding box center [656, 578] width 123 height 70
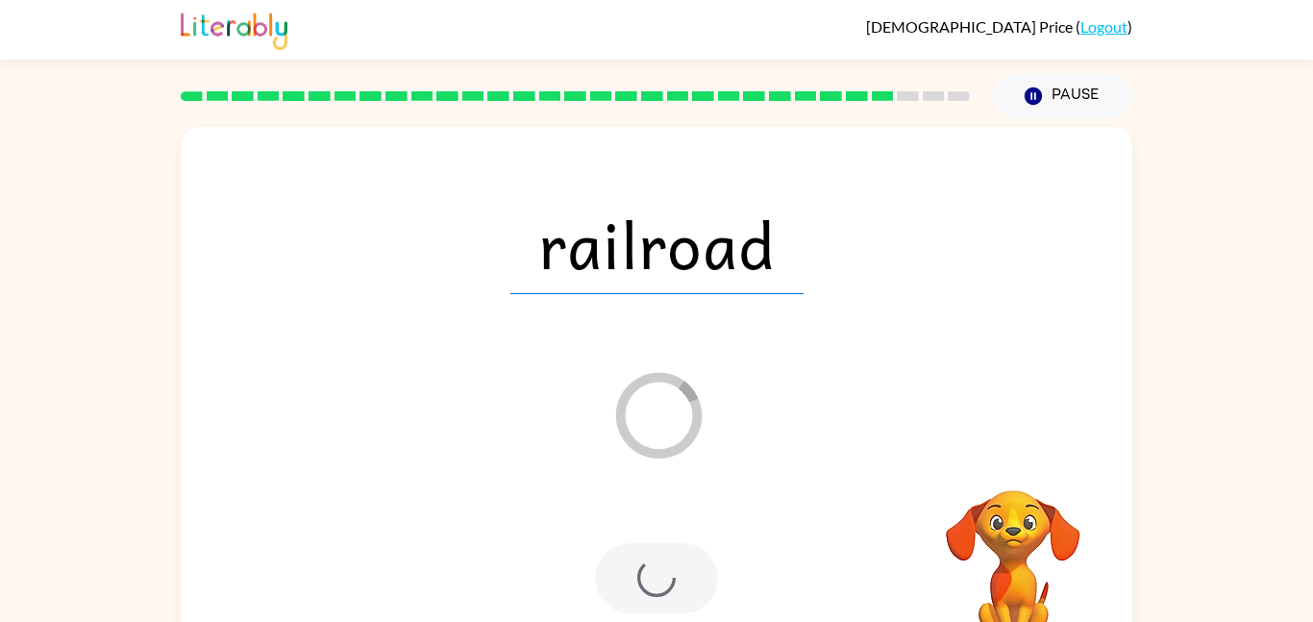
click at [674, 579] on div at bounding box center [656, 578] width 123 height 70
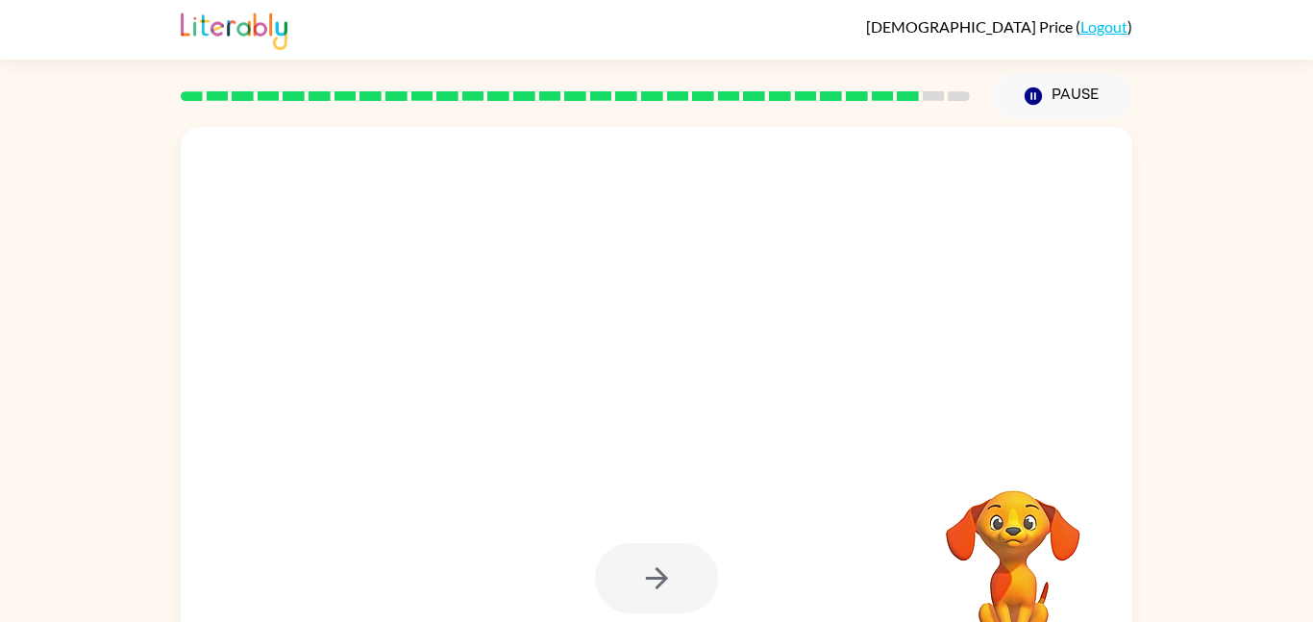
click at [674, 579] on div at bounding box center [656, 578] width 123 height 70
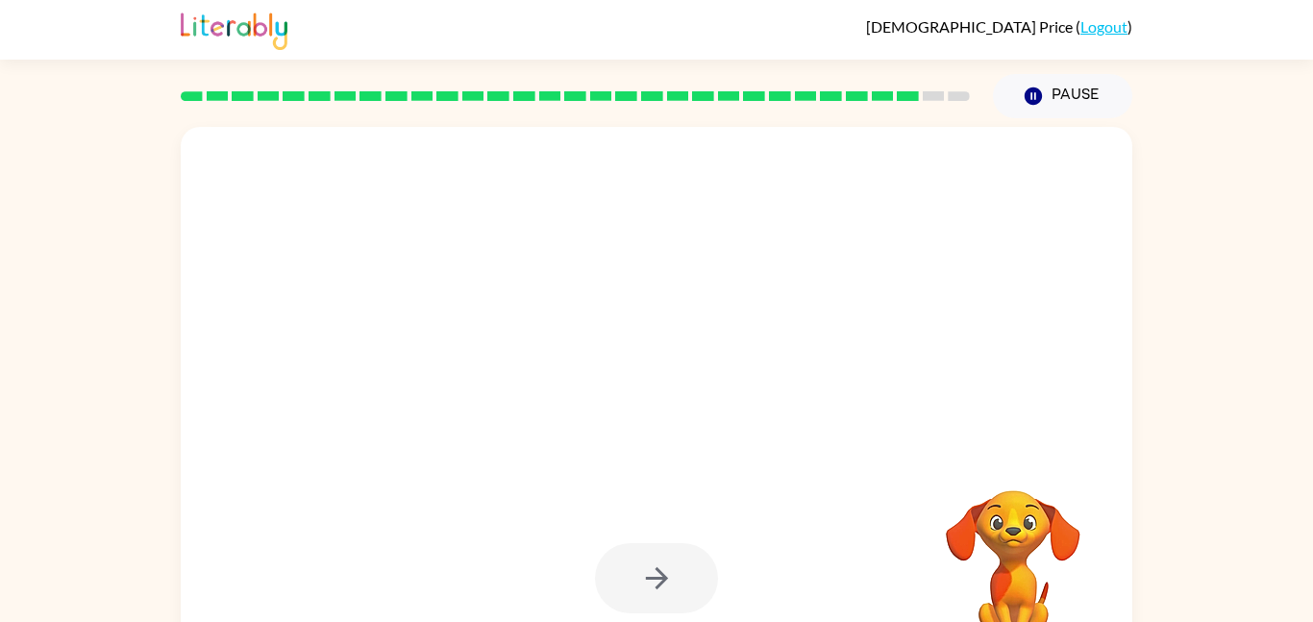
click at [674, 579] on div at bounding box center [656, 578] width 123 height 70
click at [674, 580] on div at bounding box center [656, 578] width 123 height 70
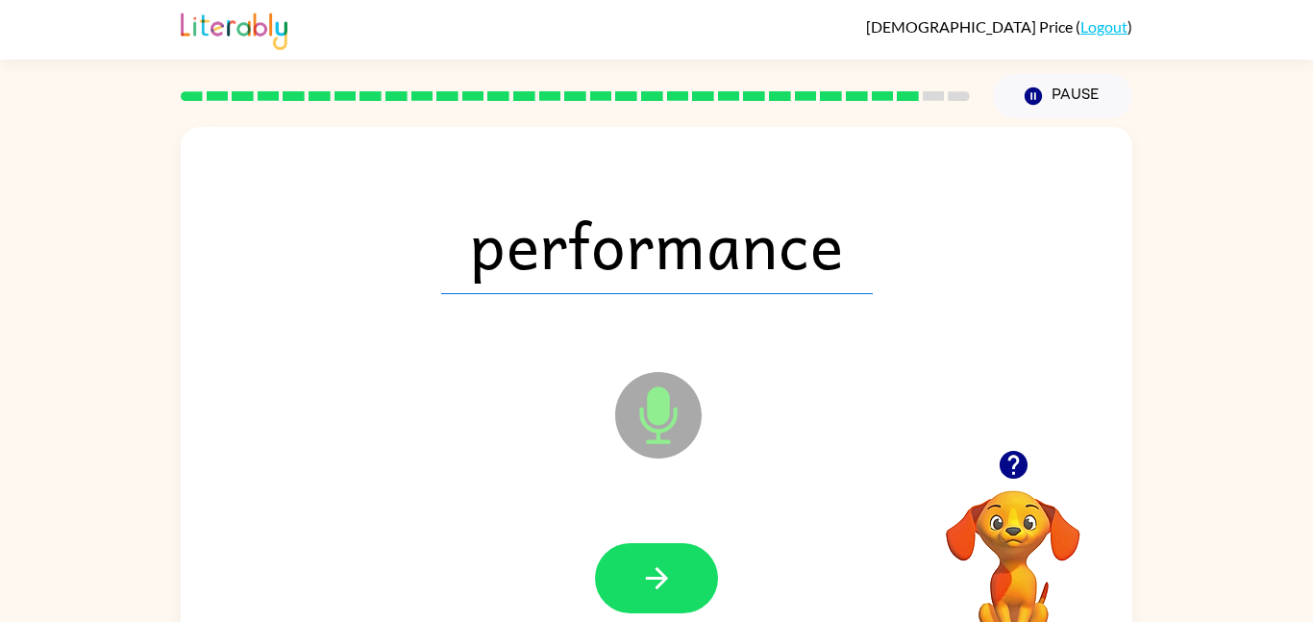
click at [674, 580] on button "button" at bounding box center [656, 578] width 123 height 70
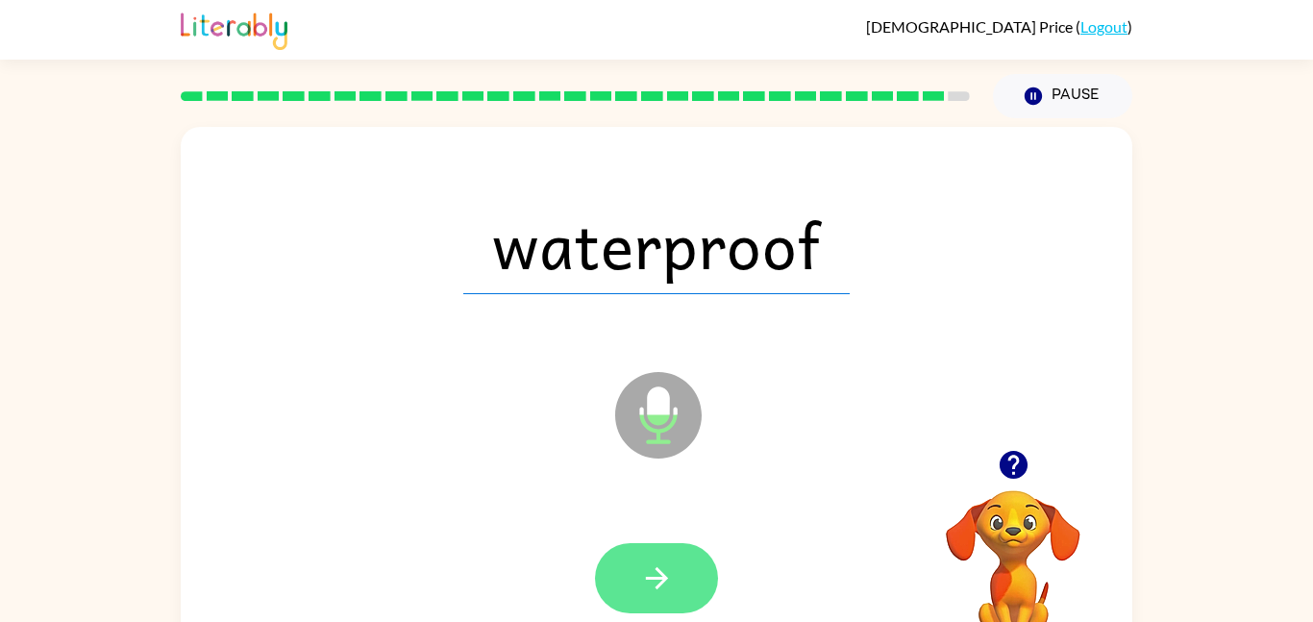
click at [677, 579] on button "button" at bounding box center [656, 578] width 123 height 70
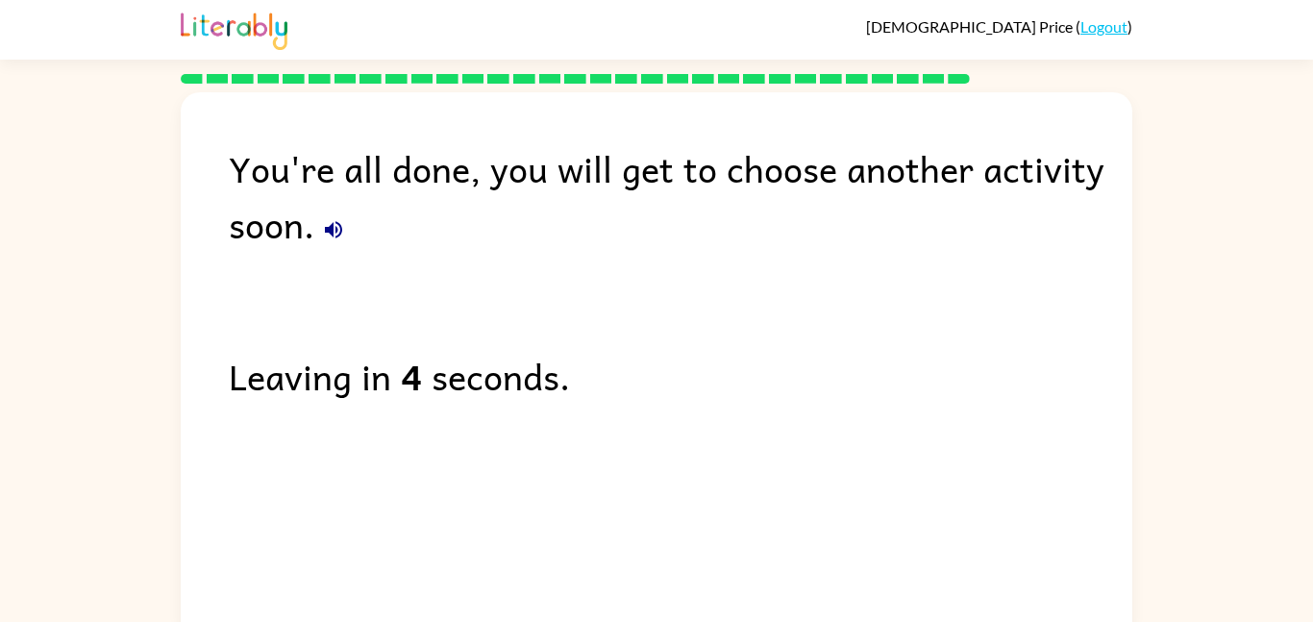
click at [670, 597] on div "You're all done, you will get to choose another activity soon. Leaving in 4 sec…" at bounding box center [657, 361] width 952 height 539
click at [328, 233] on icon "button" at bounding box center [333, 229] width 23 height 23
